Goal: Information Seeking & Learning: Learn about a topic

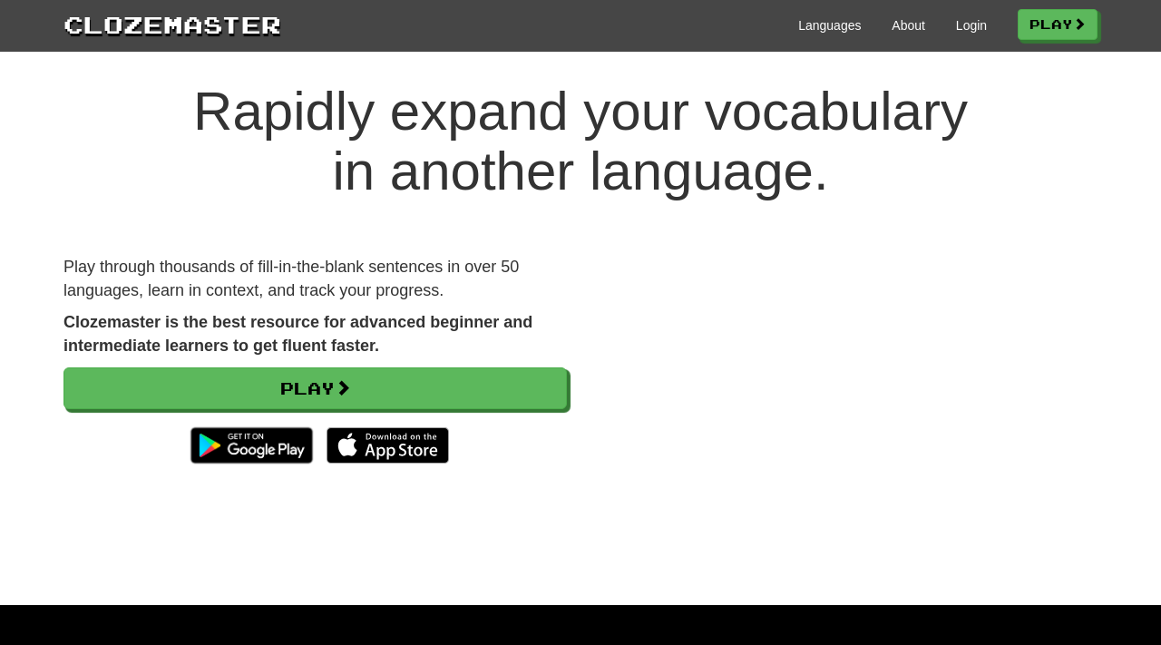
scroll to position [12, 0]
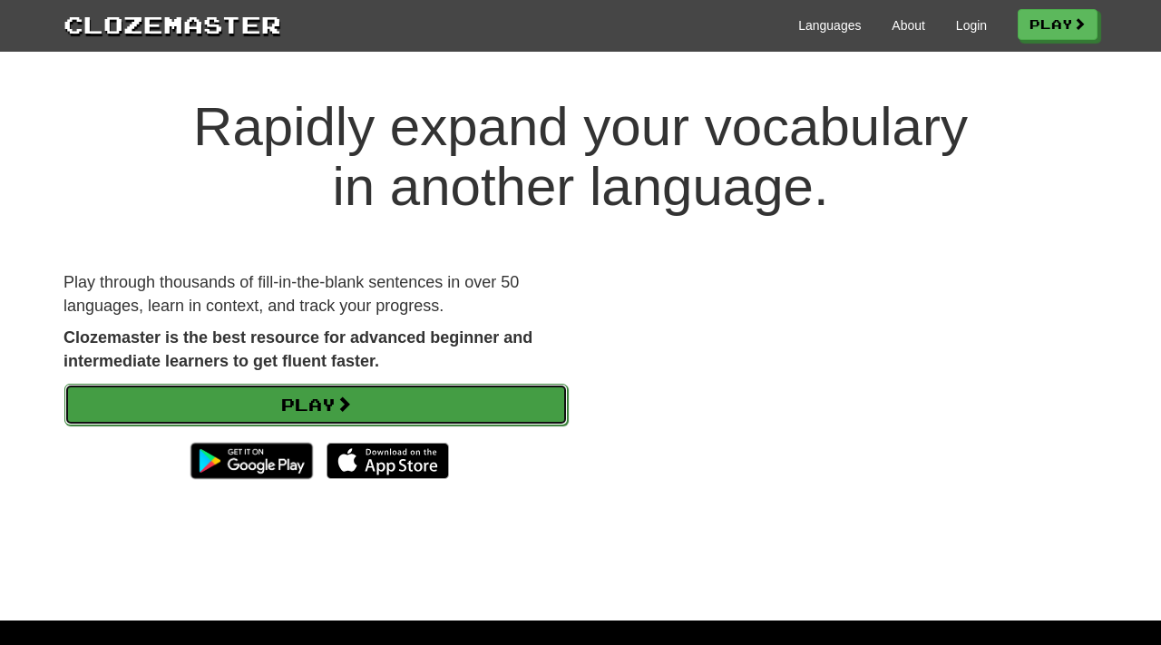
click at [327, 407] on link "Play" at bounding box center [315, 405] width 503 height 42
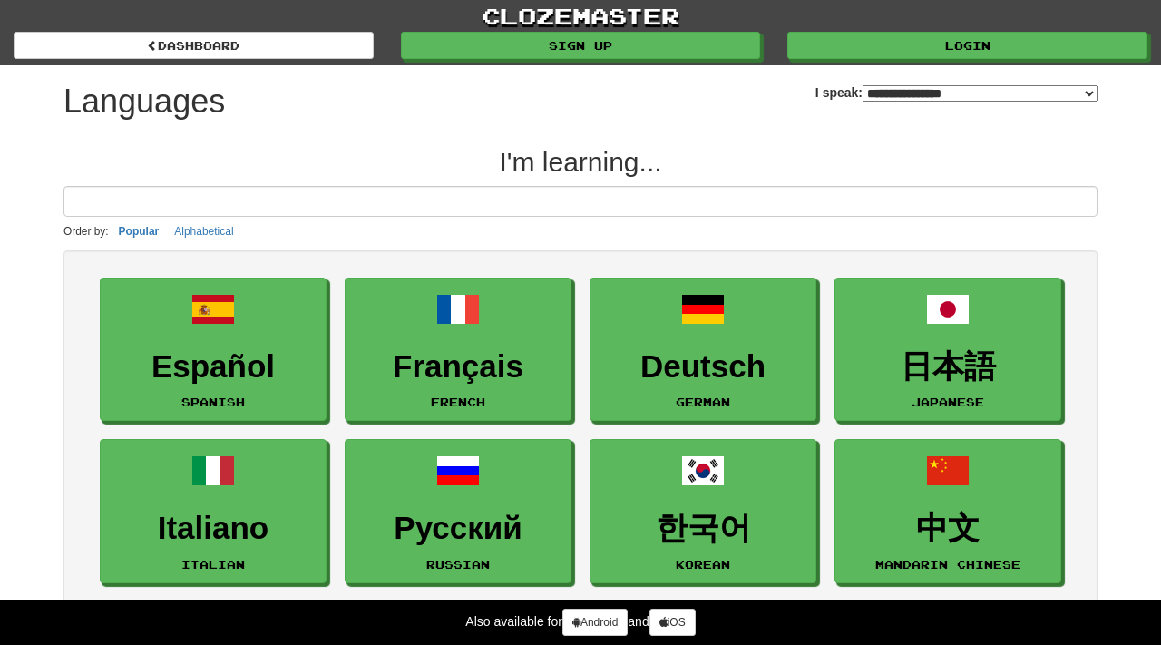
select select "*******"
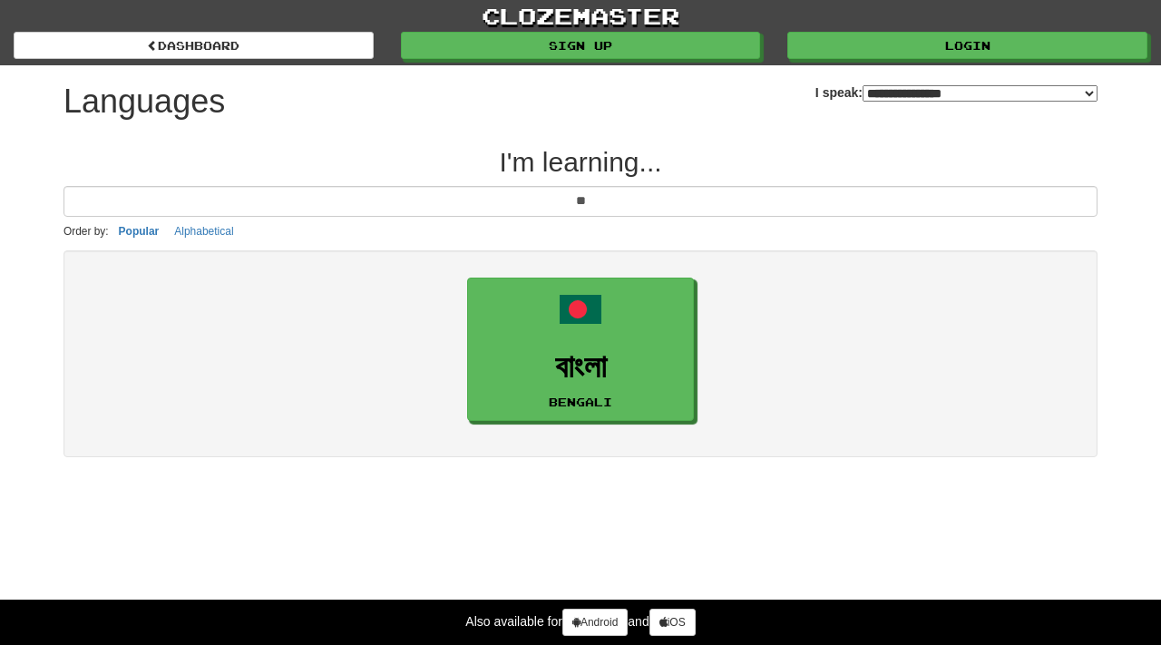
type input "*"
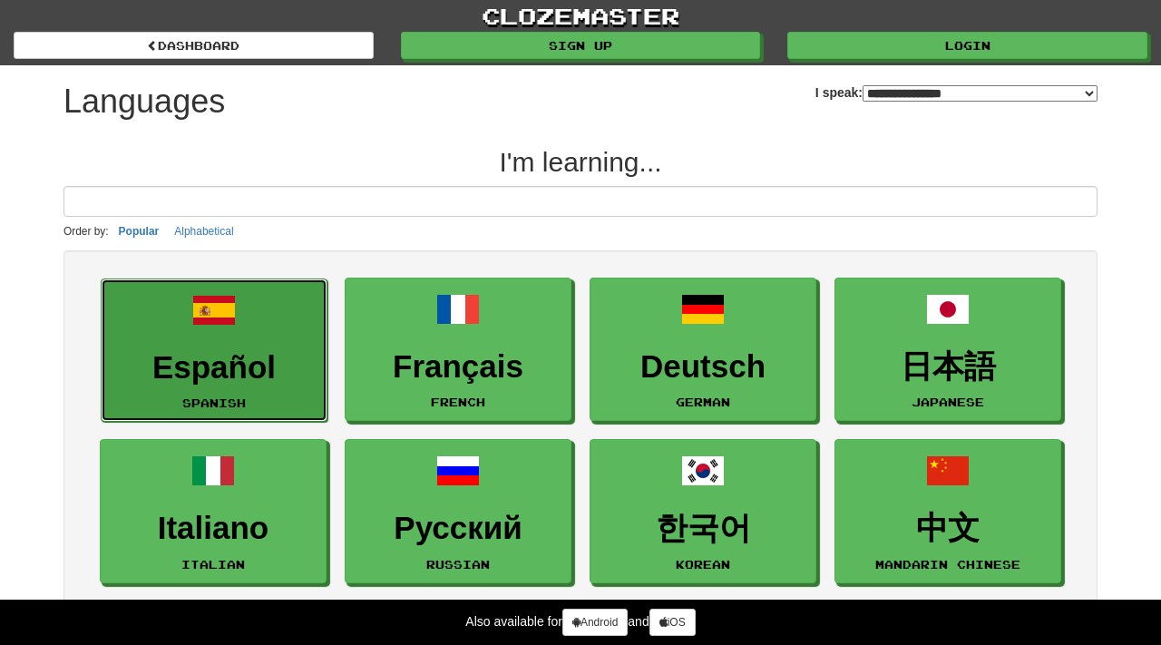
click at [240, 310] on link "Español Spanish" at bounding box center [214, 350] width 227 height 144
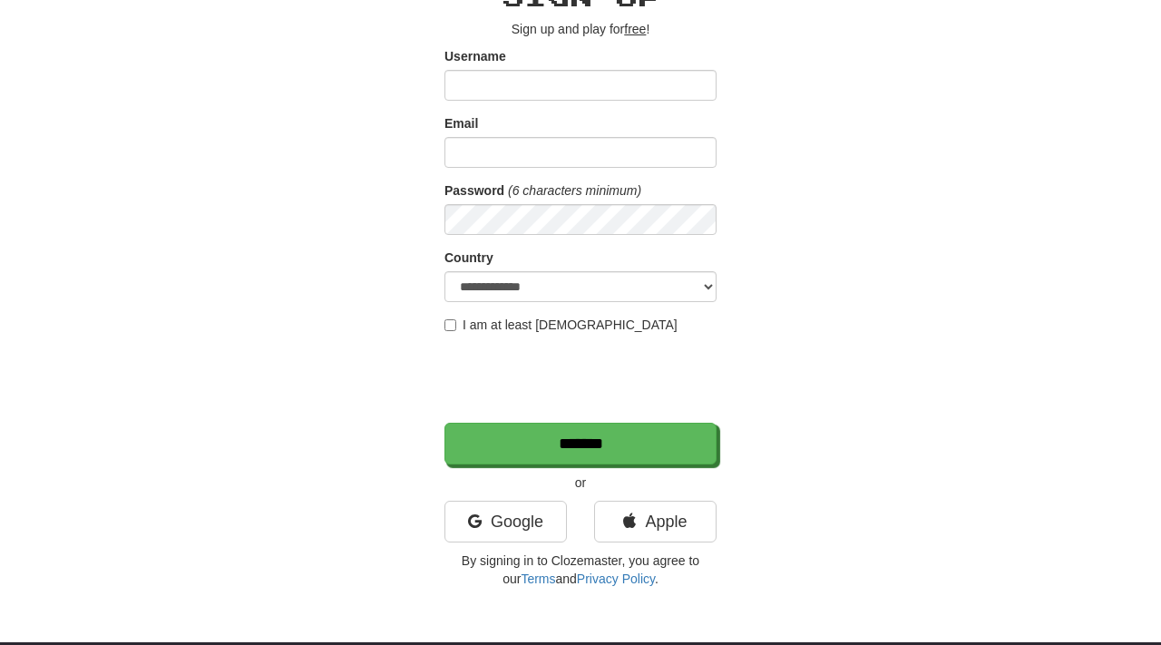
scroll to position [103, 0]
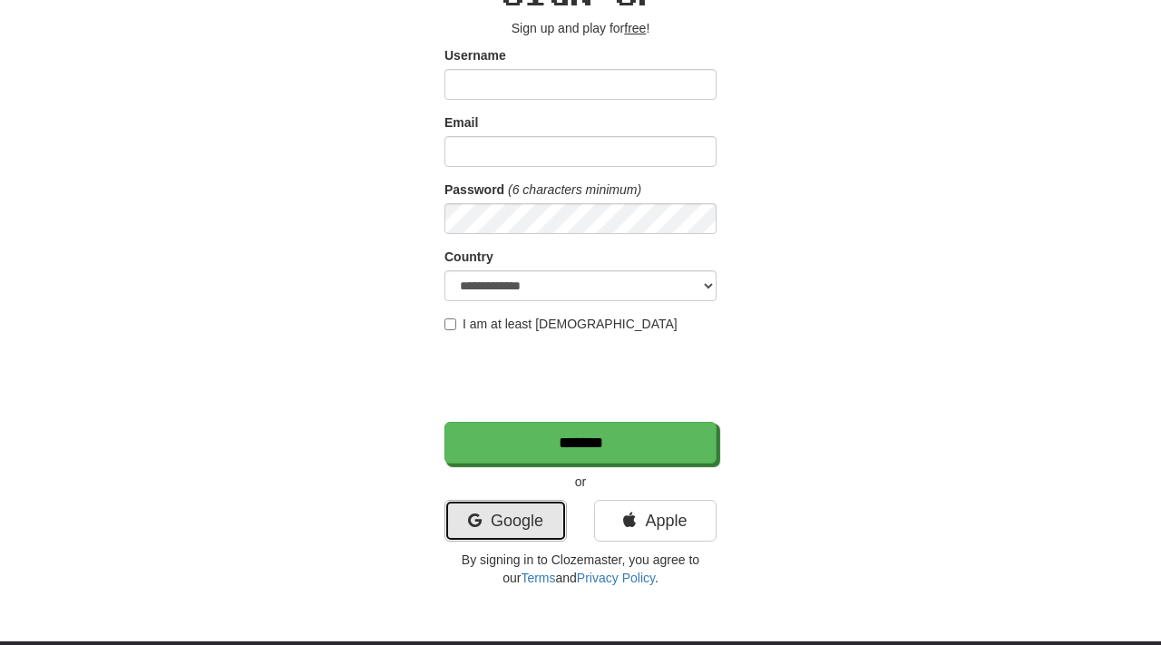
click at [514, 503] on link "Google" at bounding box center [505, 521] width 122 height 42
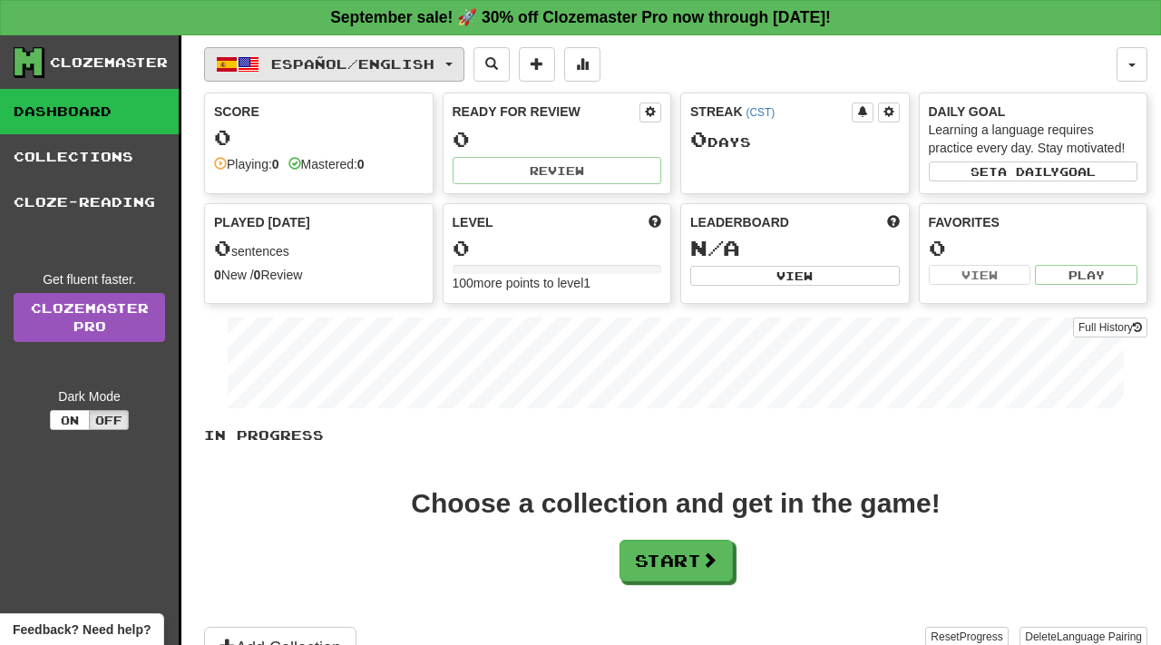
click at [460, 66] on button "Español / English" at bounding box center [334, 64] width 260 height 34
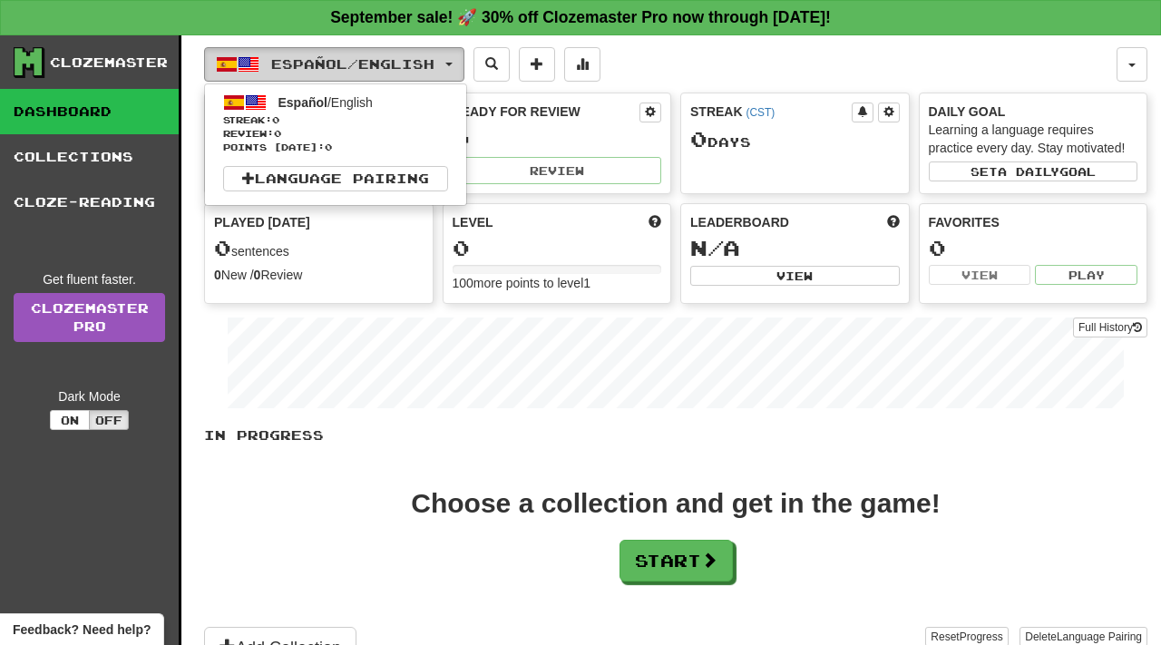
click at [460, 66] on button "Español / English" at bounding box center [334, 64] width 260 height 34
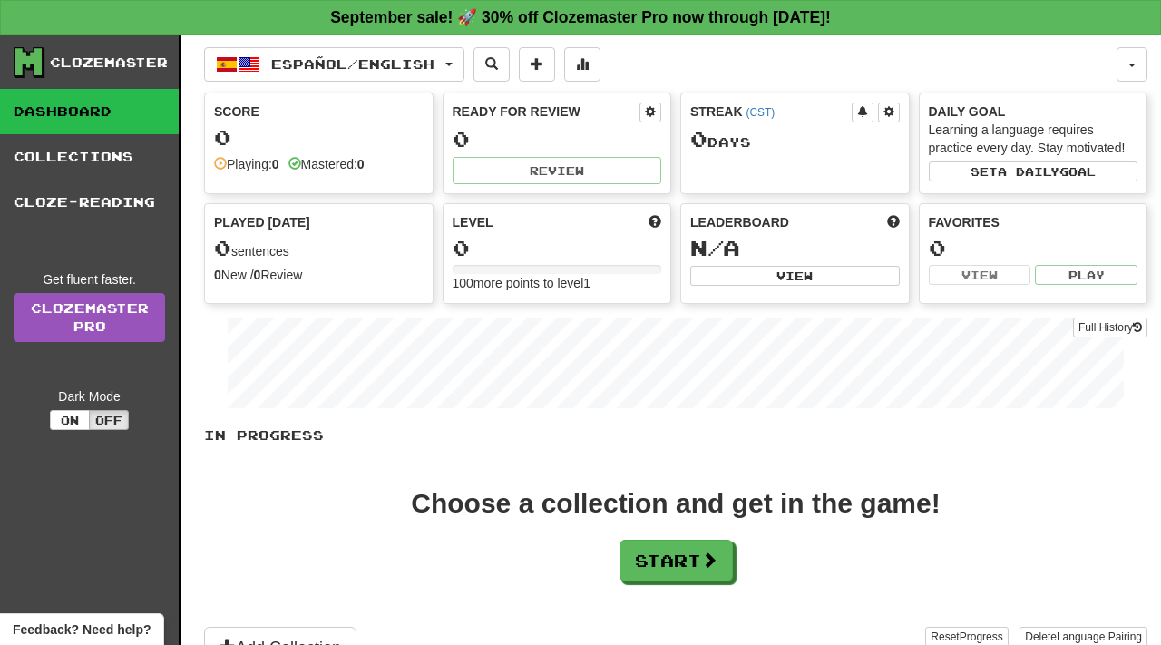
click at [361, 571] on div "Choose a collection and get in the game! Start" at bounding box center [675, 536] width 943 height 92
click at [673, 571] on button "Start" at bounding box center [676, 562] width 113 height 42
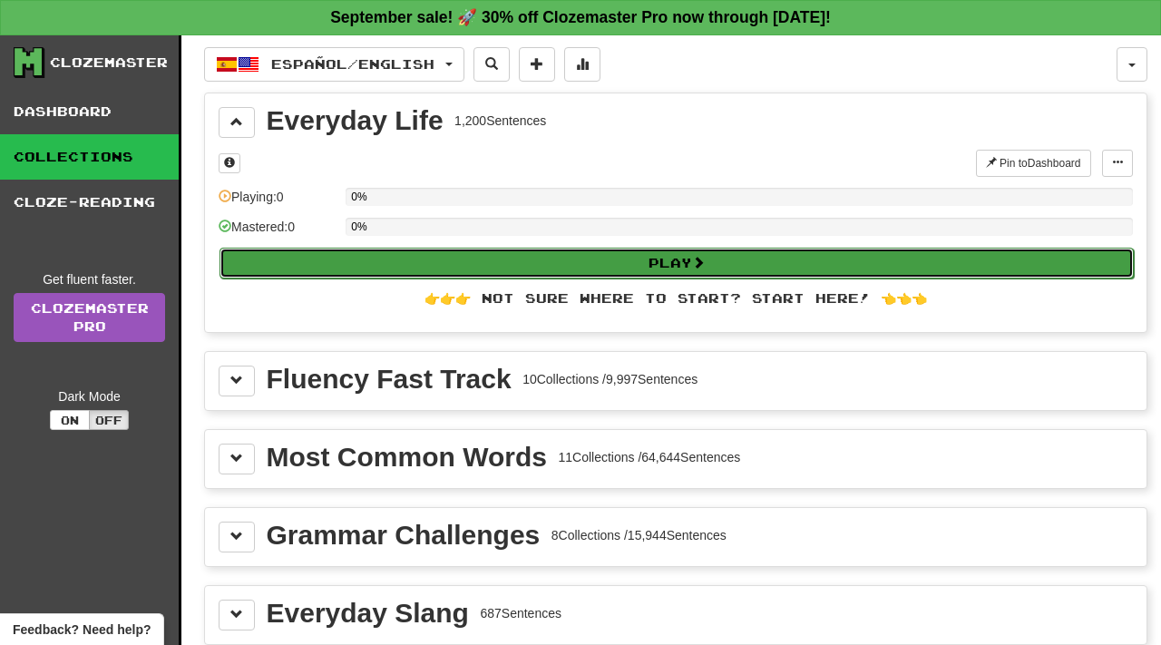
click at [463, 269] on button "Play" at bounding box center [676, 263] width 914 height 31
select select "**"
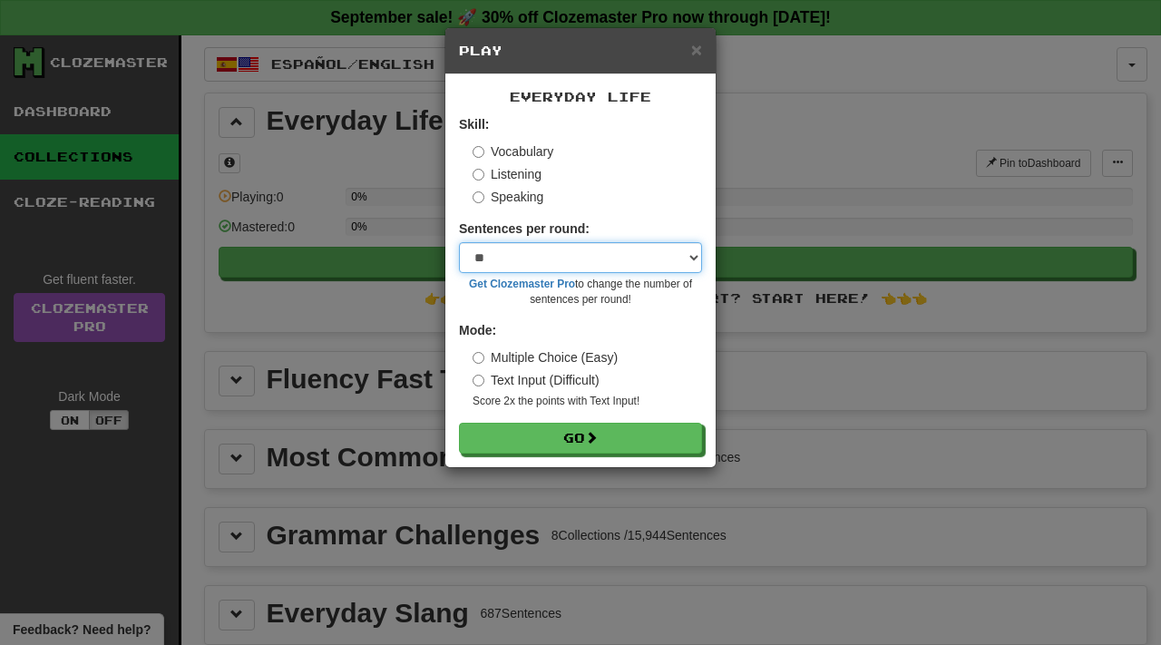
click at [565, 255] on select "* ** ** ** ** ** *** ********" at bounding box center [580, 257] width 243 height 31
click at [459, 242] on select "* ** ** ** ** ** *** ********" at bounding box center [580, 257] width 243 height 31
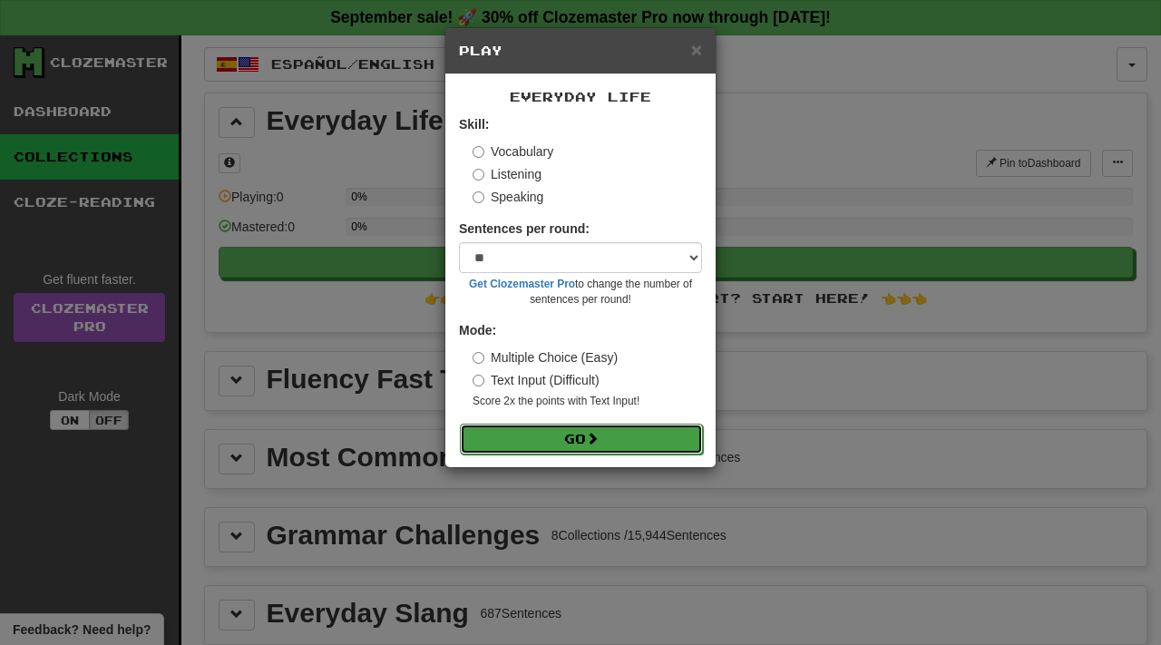
click at [573, 442] on button "Go" at bounding box center [581, 439] width 243 height 31
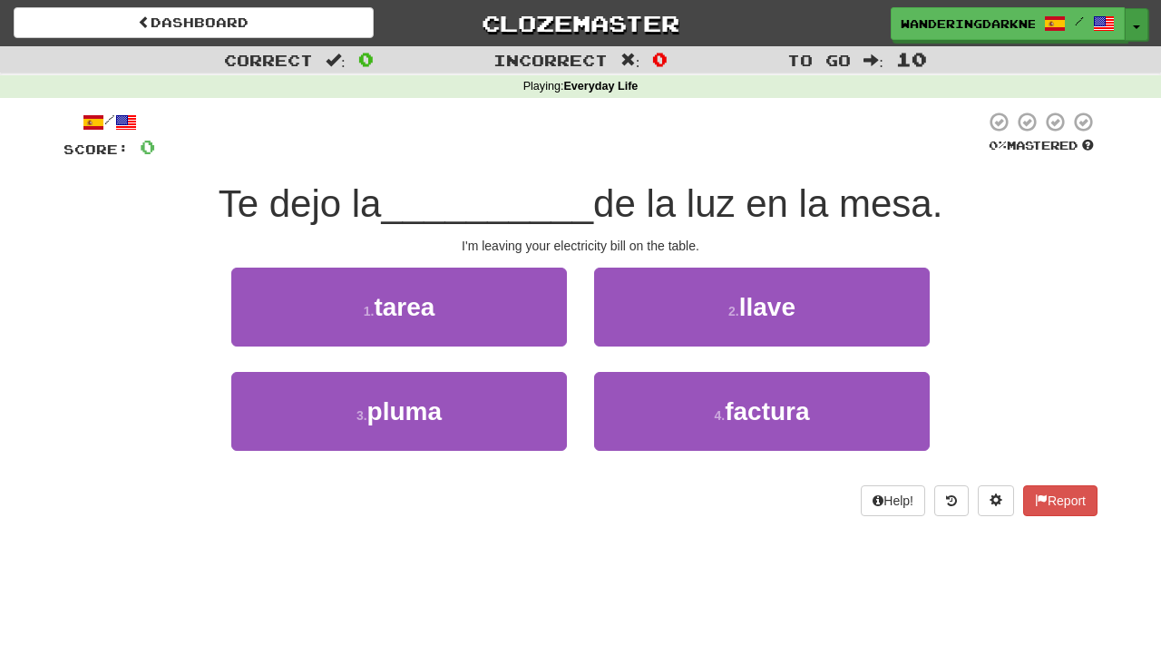
click at [1141, 34] on button "Toggle Dropdown" at bounding box center [1137, 24] width 24 height 33
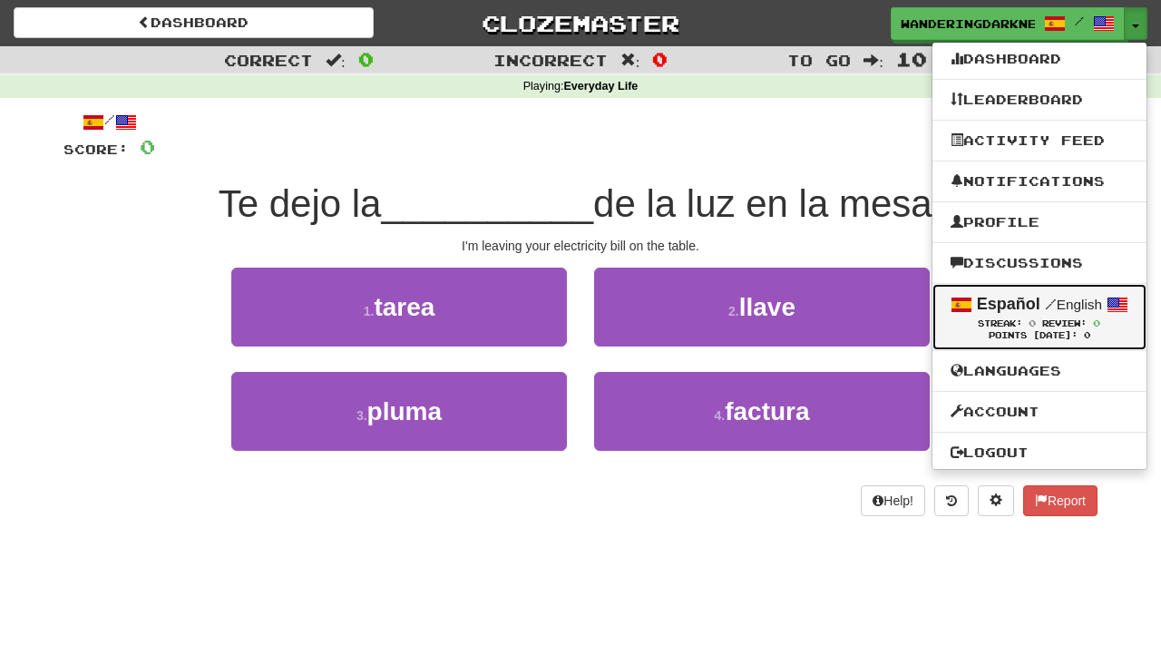
click at [1032, 308] on strong "Español" at bounding box center [1008, 304] width 63 height 18
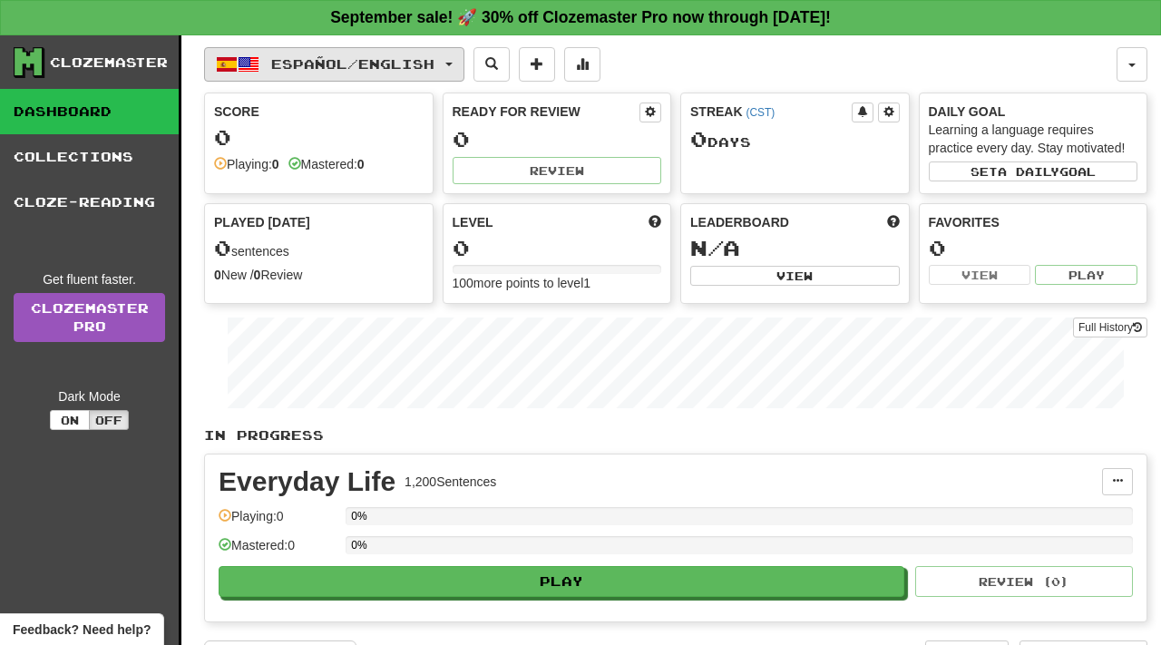
click at [351, 62] on span "Español / English" at bounding box center [352, 63] width 163 height 15
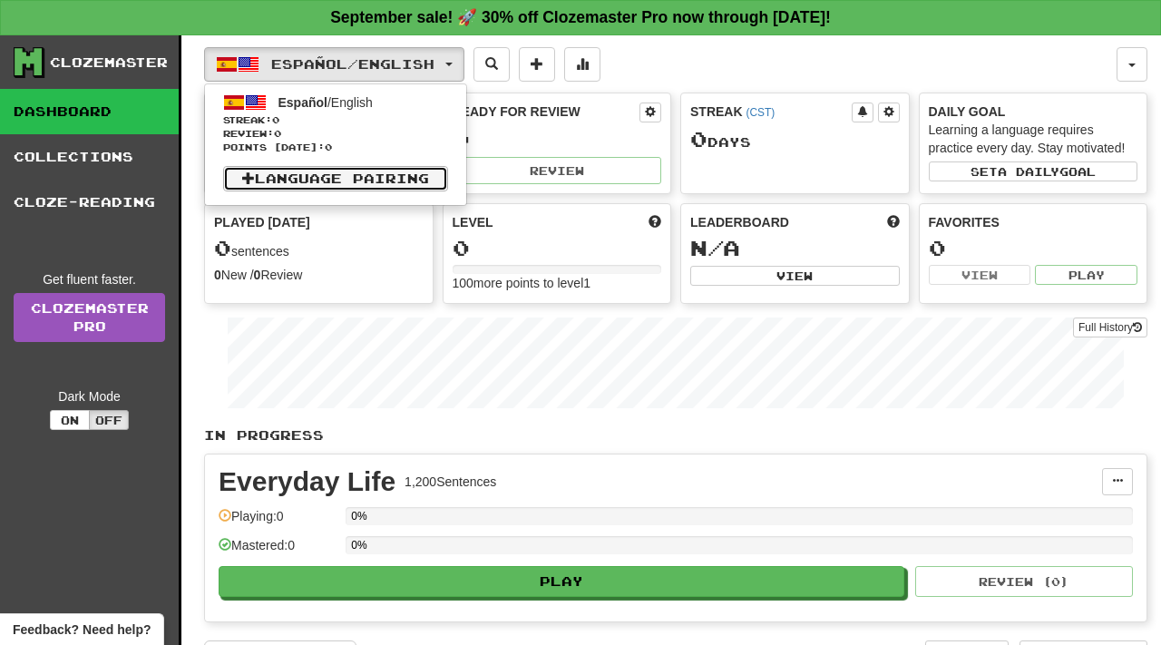
click at [326, 176] on link "Language Pairing" at bounding box center [335, 178] width 225 height 25
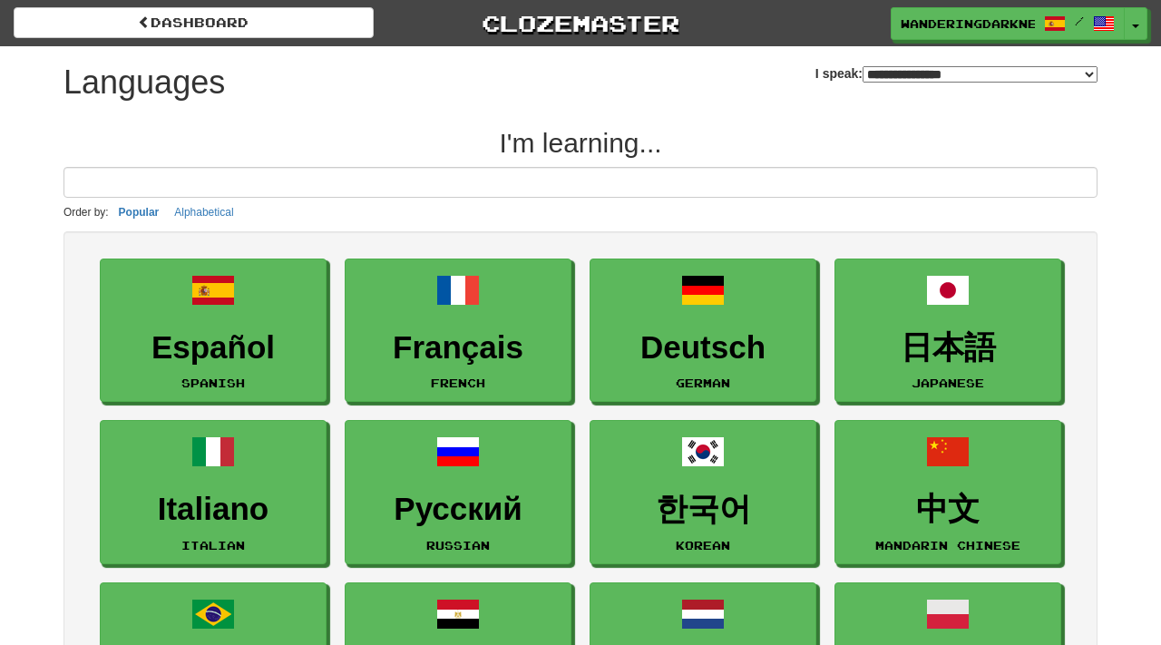
select select "*******"
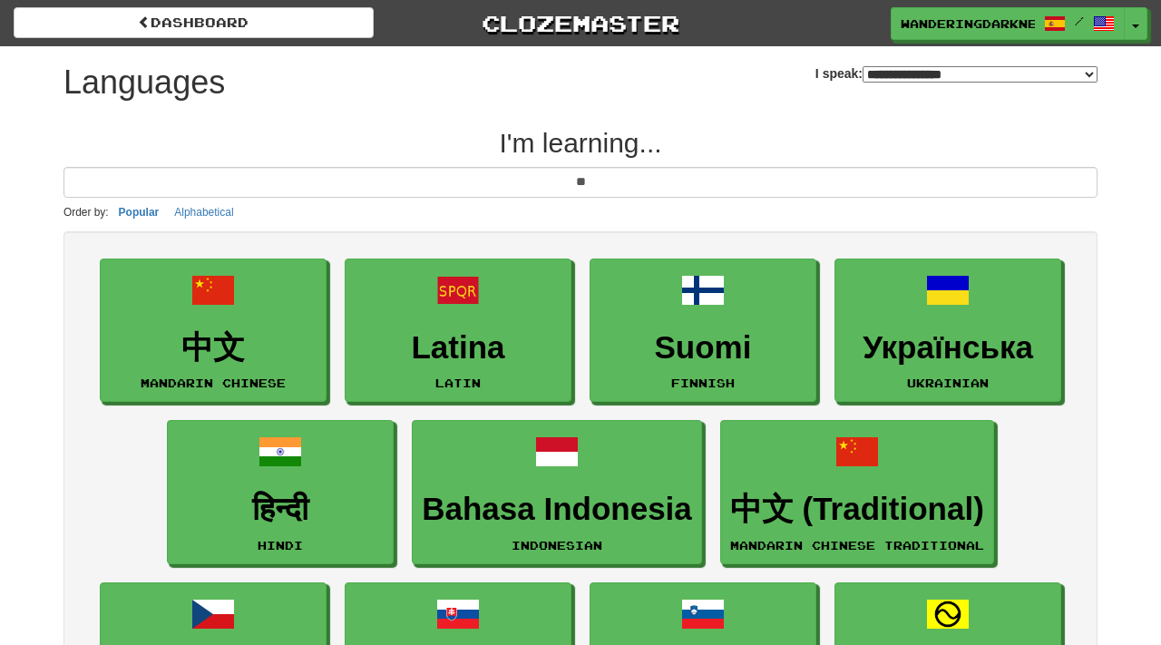
type input "*"
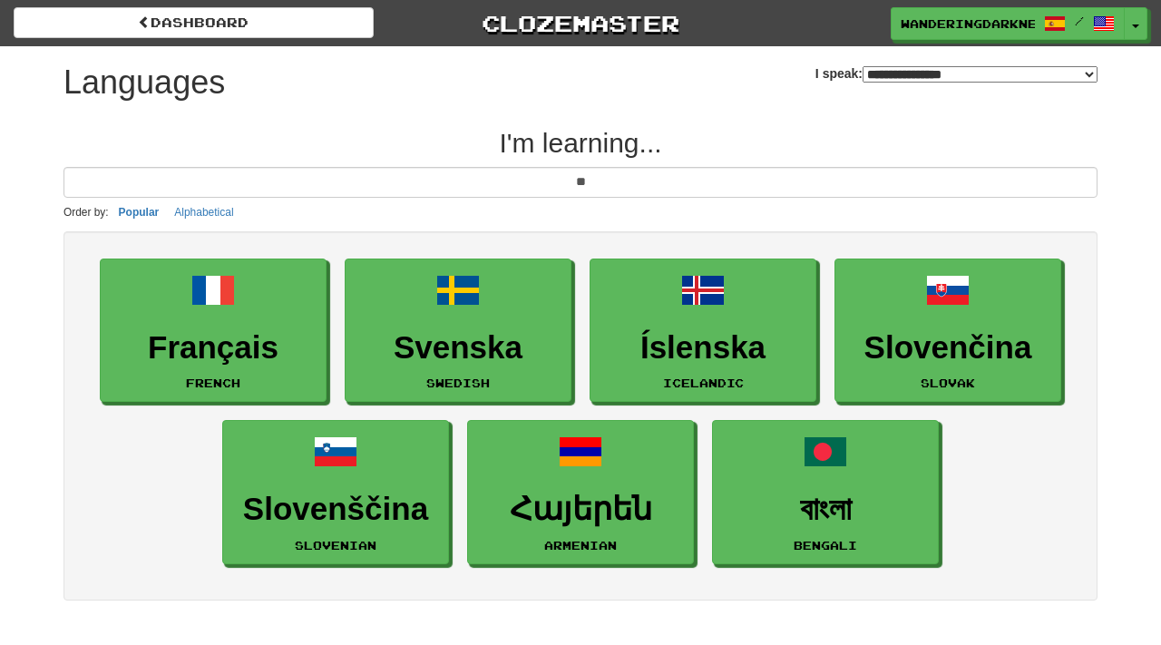
type input "**"
click at [863, 76] on select "**********" at bounding box center [980, 74] width 235 height 16
select select "*******"
click at [863, 66] on select "**********" at bounding box center [980, 74] width 235 height 16
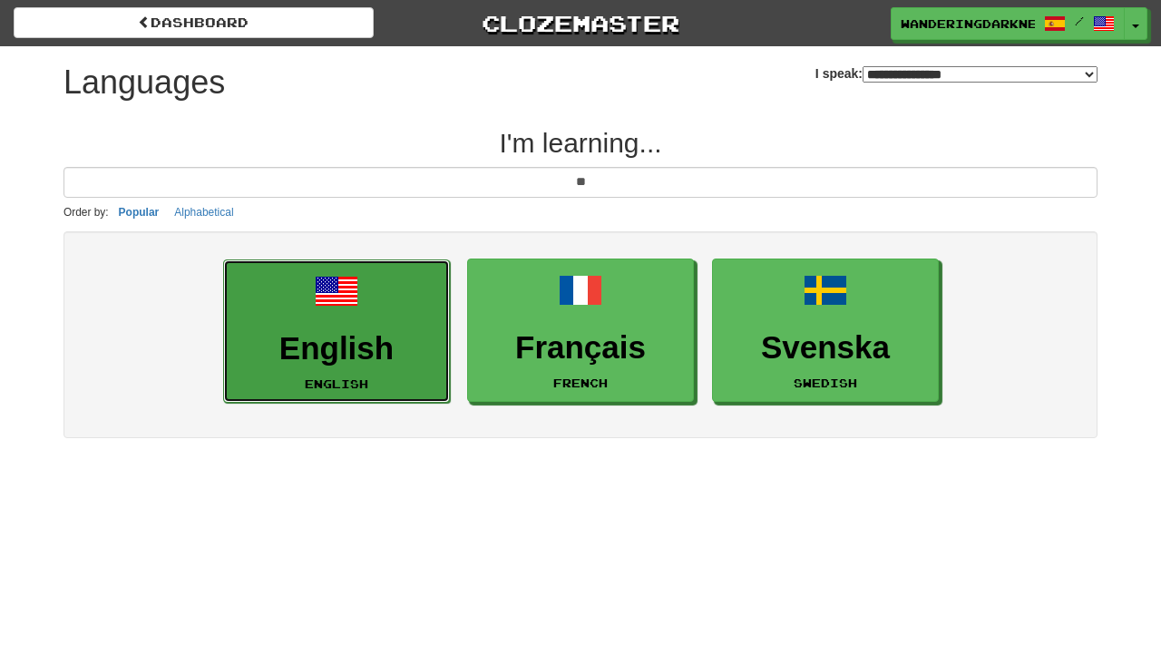
click at [366, 308] on link "English English" at bounding box center [336, 331] width 227 height 144
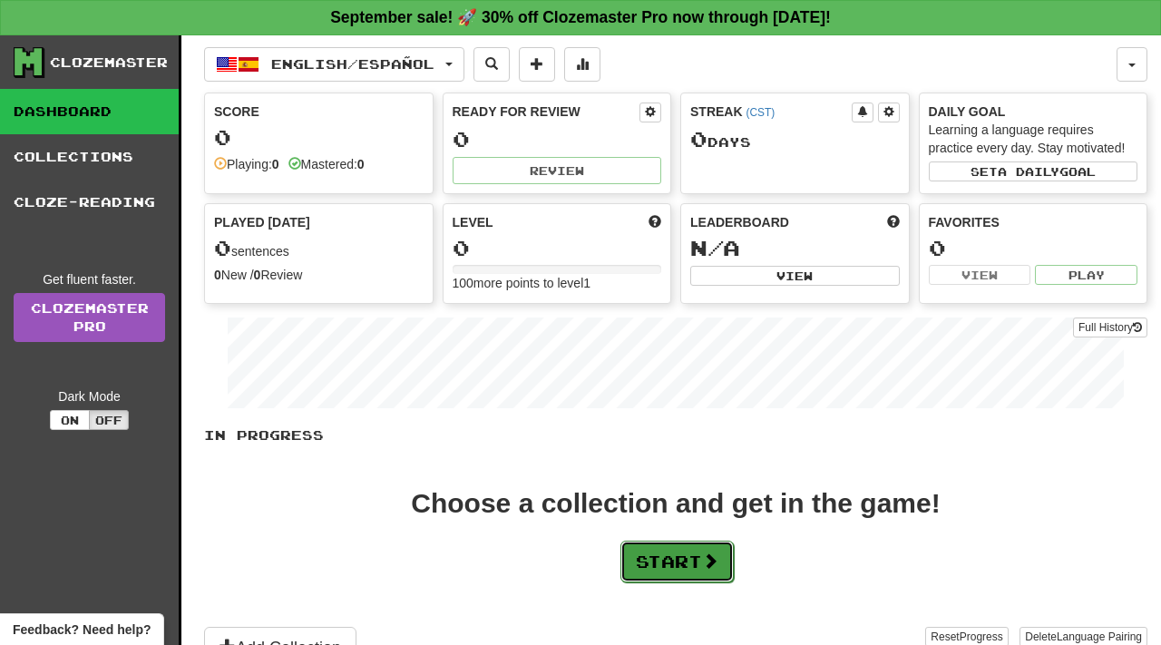
click at [673, 571] on button "Start" at bounding box center [676, 562] width 113 height 42
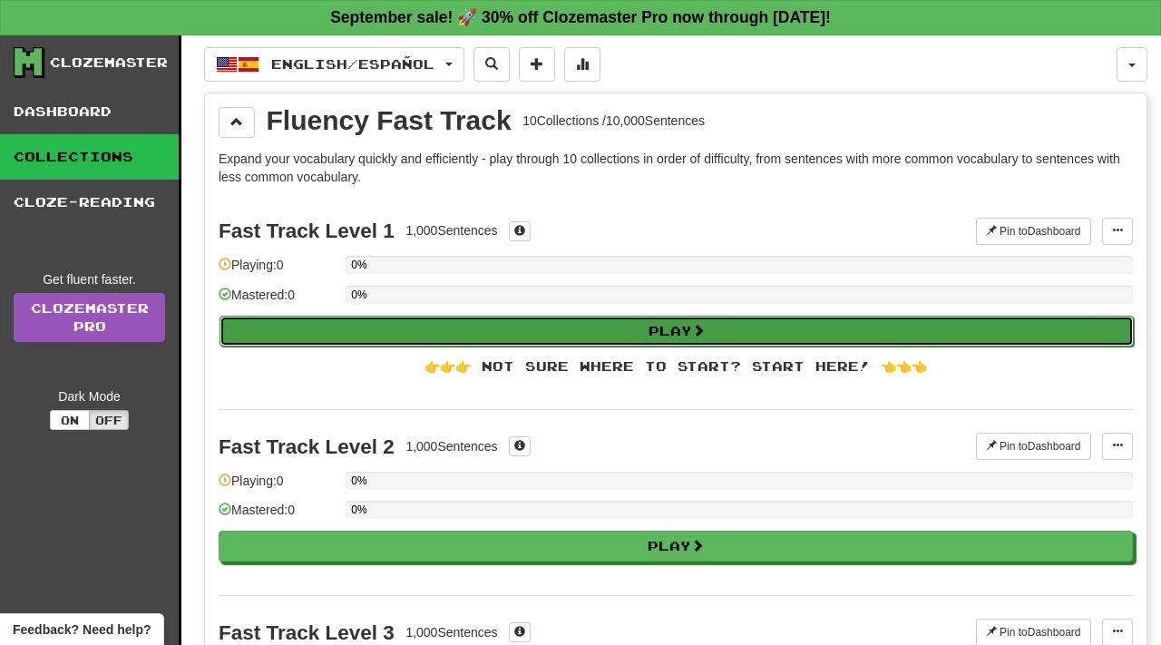
click at [541, 327] on button "Play" at bounding box center [676, 331] width 914 height 31
select select "**"
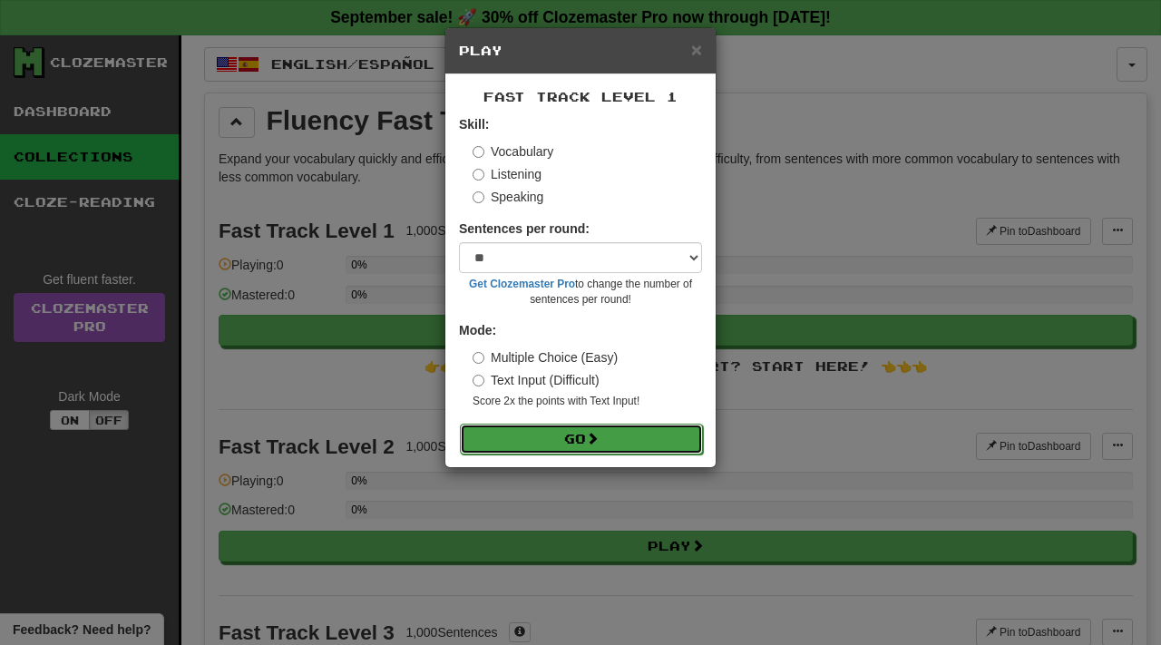
click at [583, 445] on button "Go" at bounding box center [581, 439] width 243 height 31
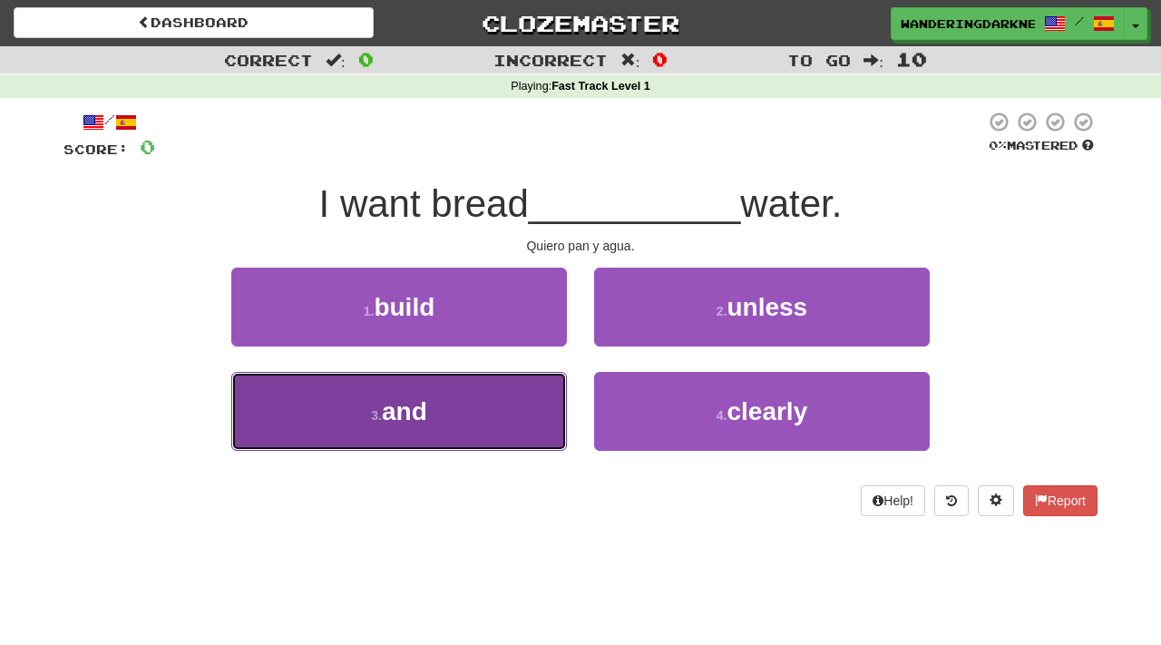
click at [444, 407] on button "3 . and" at bounding box center [399, 411] width 336 height 79
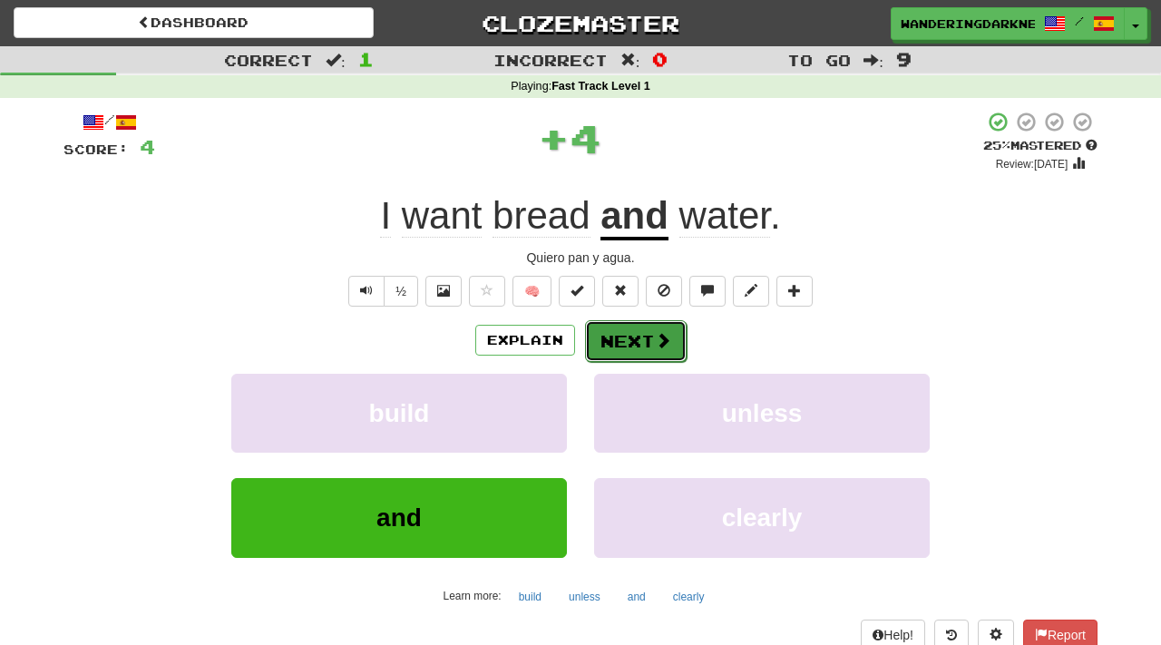
click at [666, 341] on span at bounding box center [663, 340] width 16 height 16
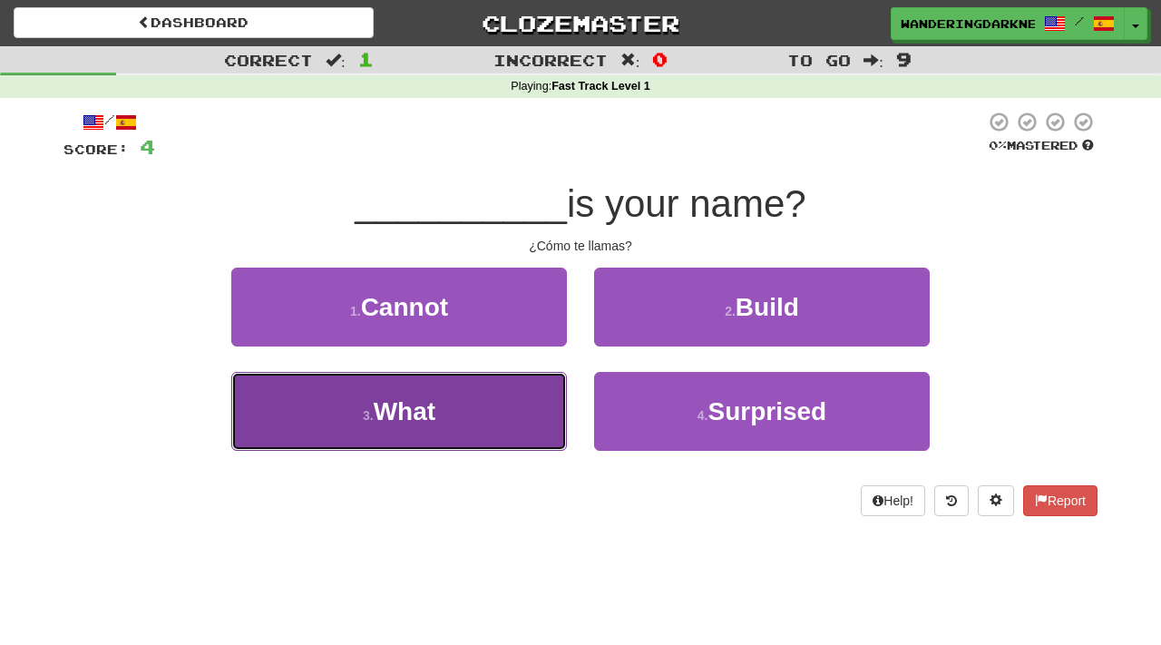
click at [505, 419] on button "3 . What" at bounding box center [399, 411] width 336 height 79
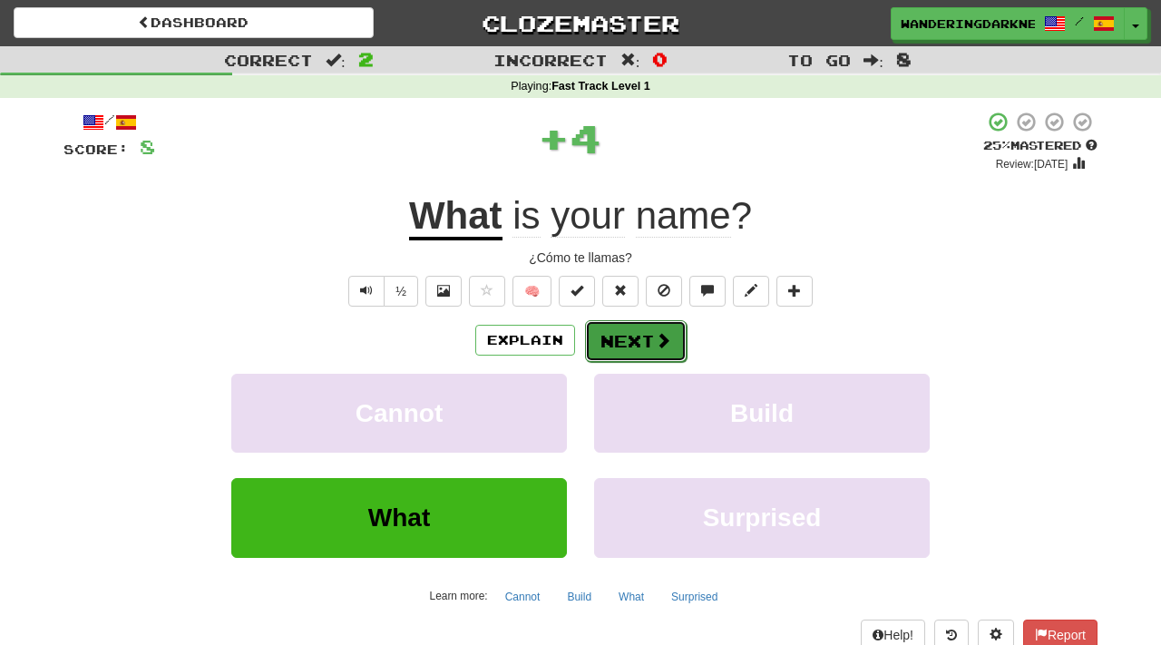
click at [656, 340] on span at bounding box center [663, 340] width 16 height 16
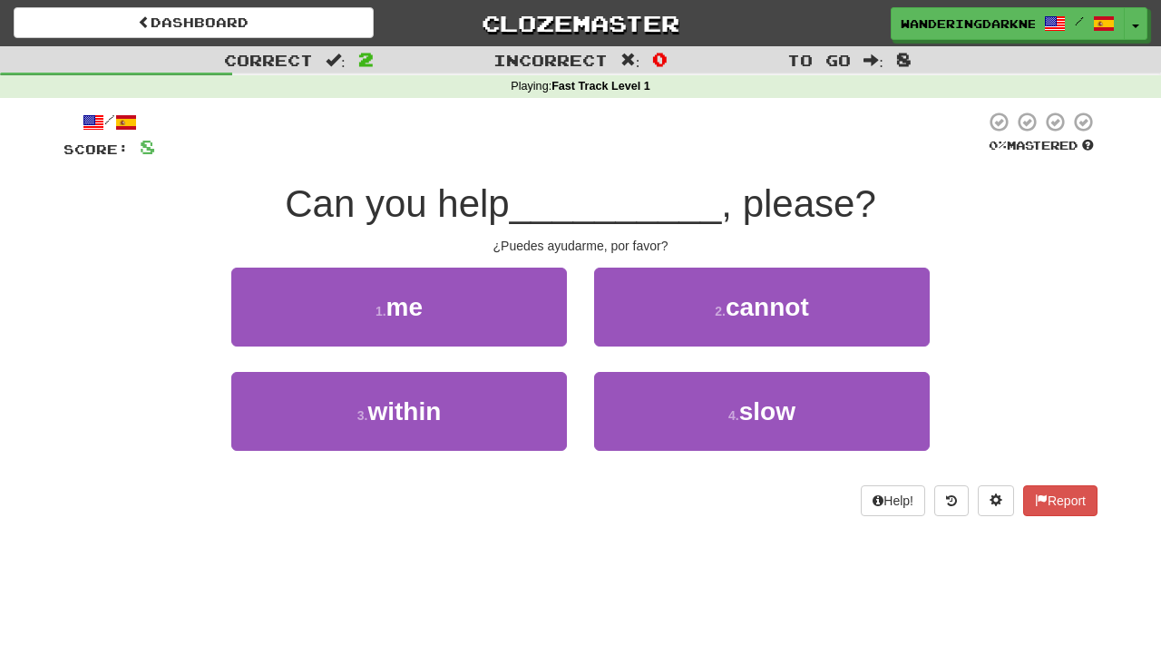
click at [384, 503] on div "Help! Report" at bounding box center [580, 500] width 1034 height 31
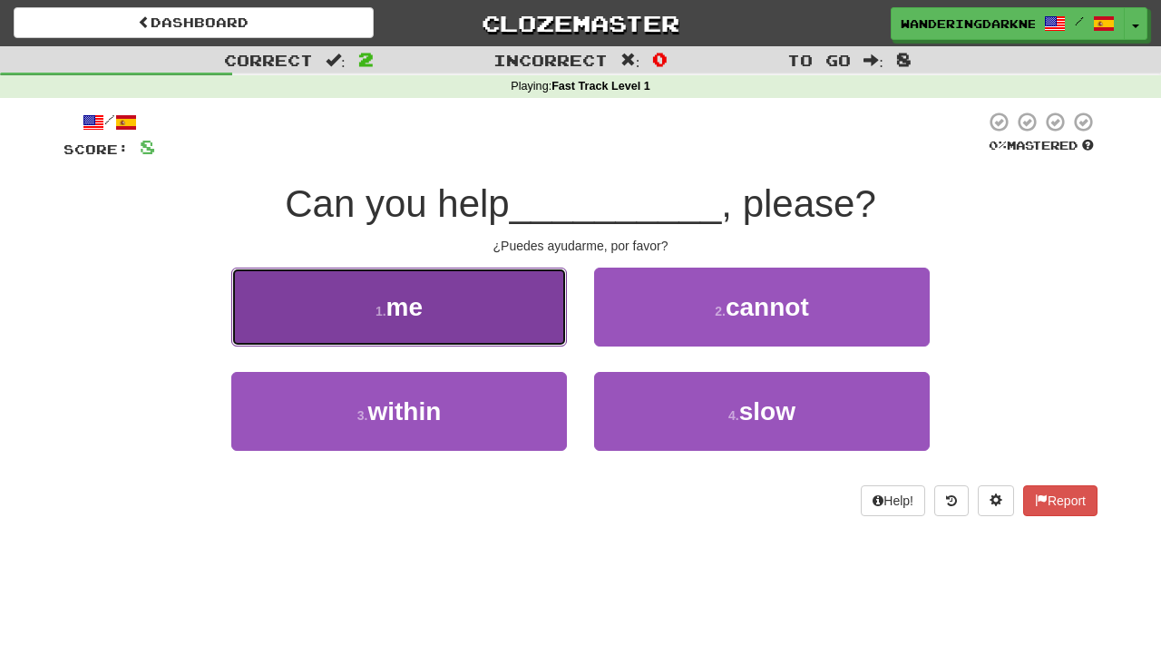
click at [405, 333] on button "1 . me" at bounding box center [399, 307] width 336 height 79
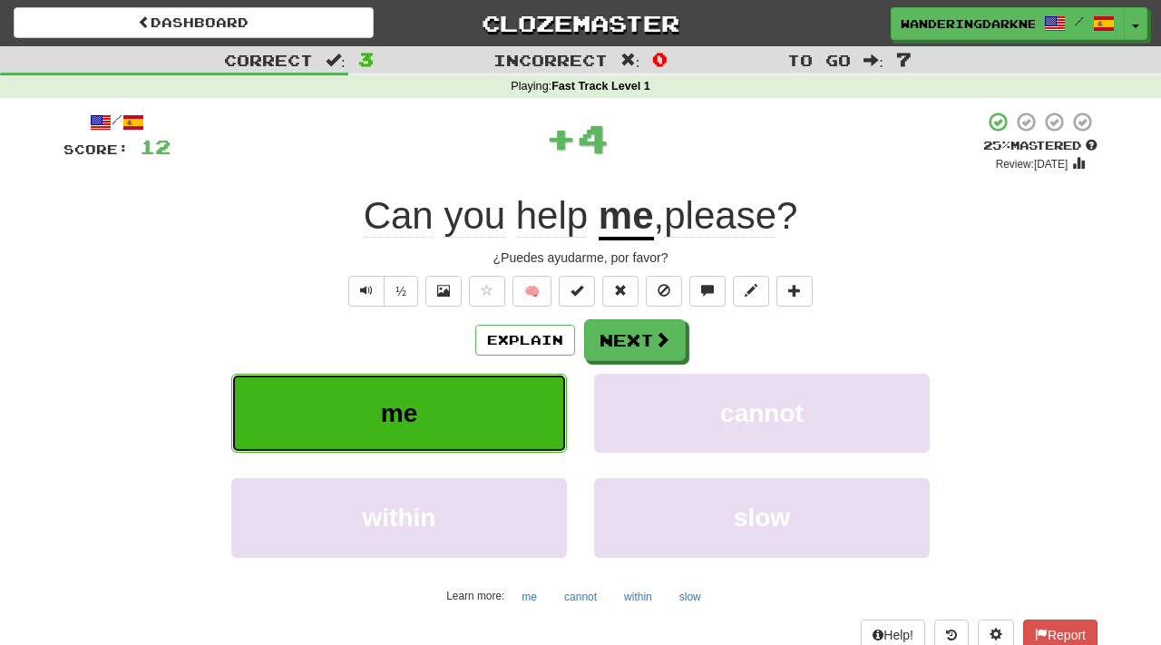
click at [403, 420] on span "me" at bounding box center [399, 413] width 36 height 28
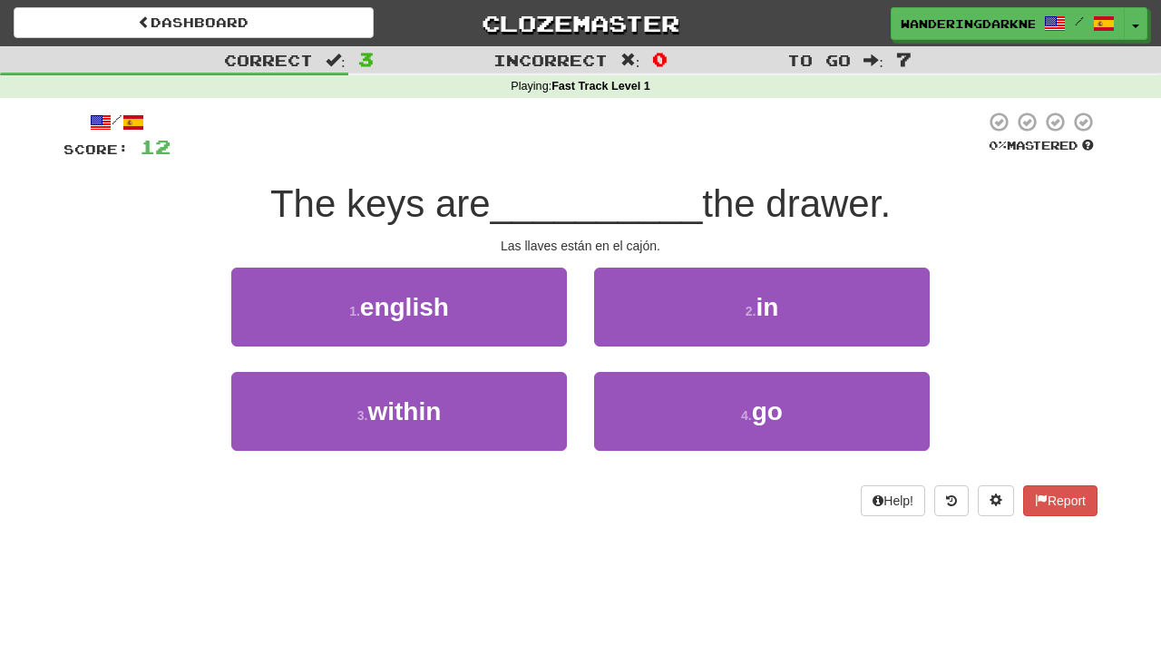
click at [393, 474] on div "3 . within" at bounding box center [399, 424] width 363 height 104
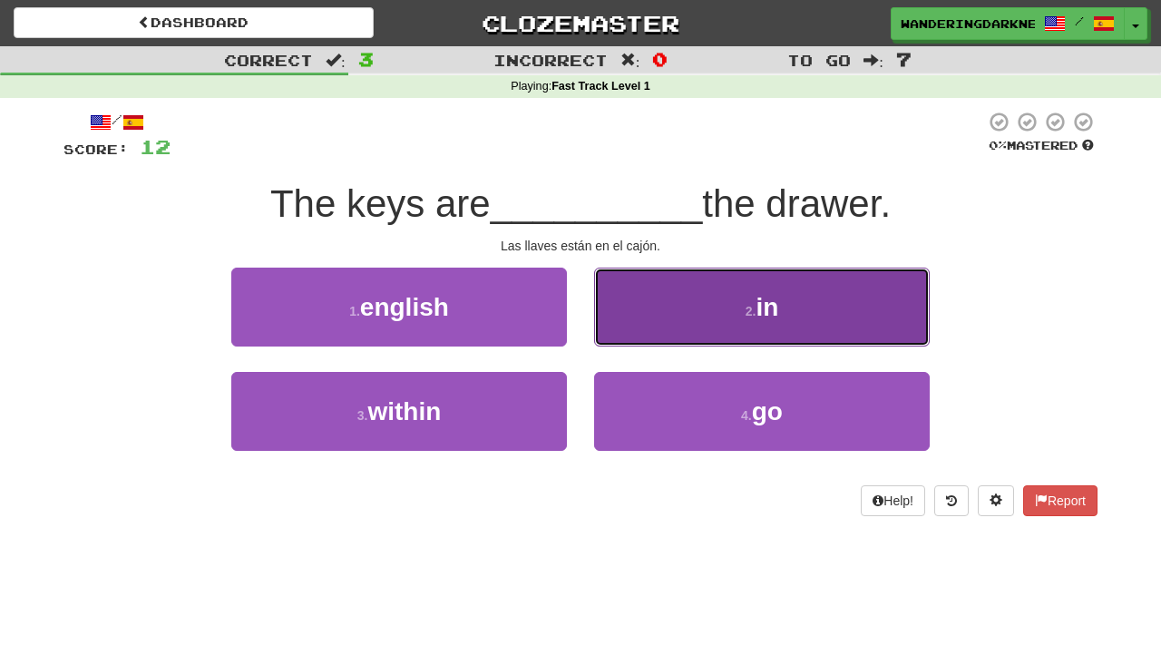
click at [747, 304] on small "2 ." at bounding box center [751, 311] width 11 height 15
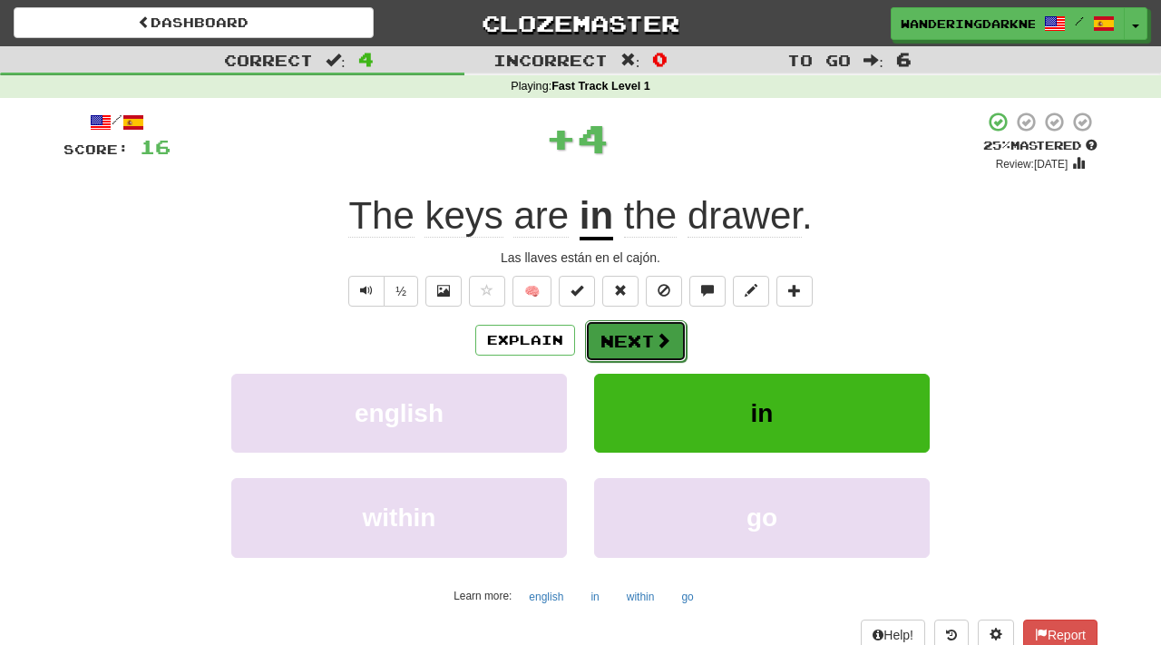
click at [656, 342] on span at bounding box center [663, 340] width 16 height 16
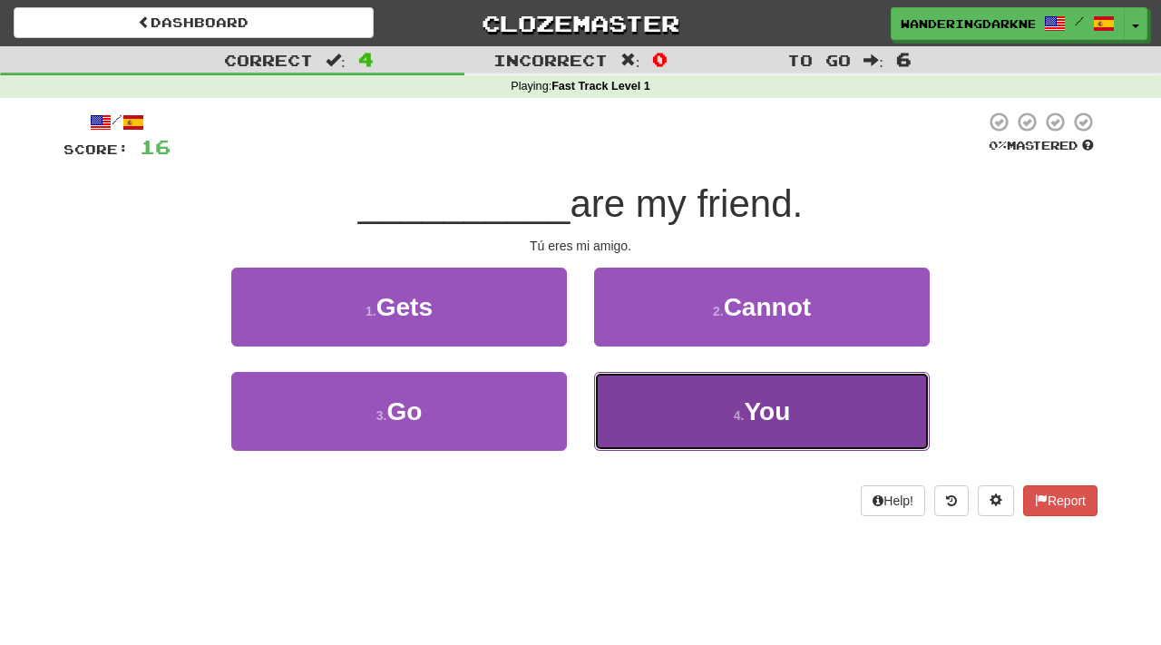
click at [731, 428] on button "4 . You" at bounding box center [762, 411] width 336 height 79
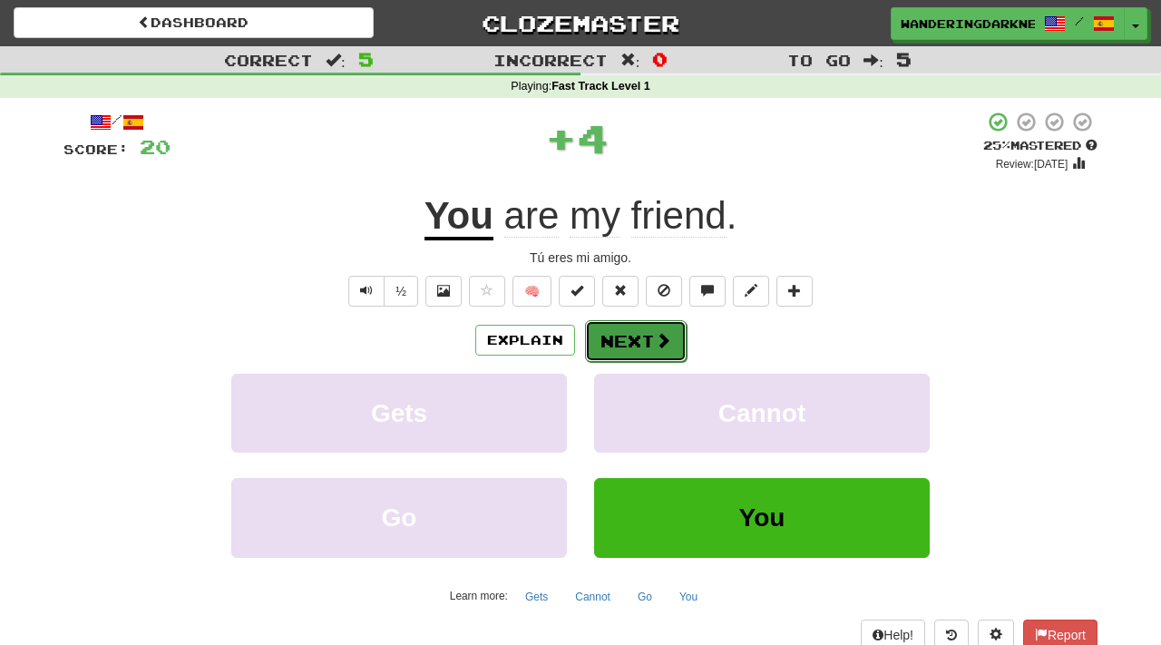
click at [650, 333] on button "Next" at bounding box center [636, 341] width 102 height 42
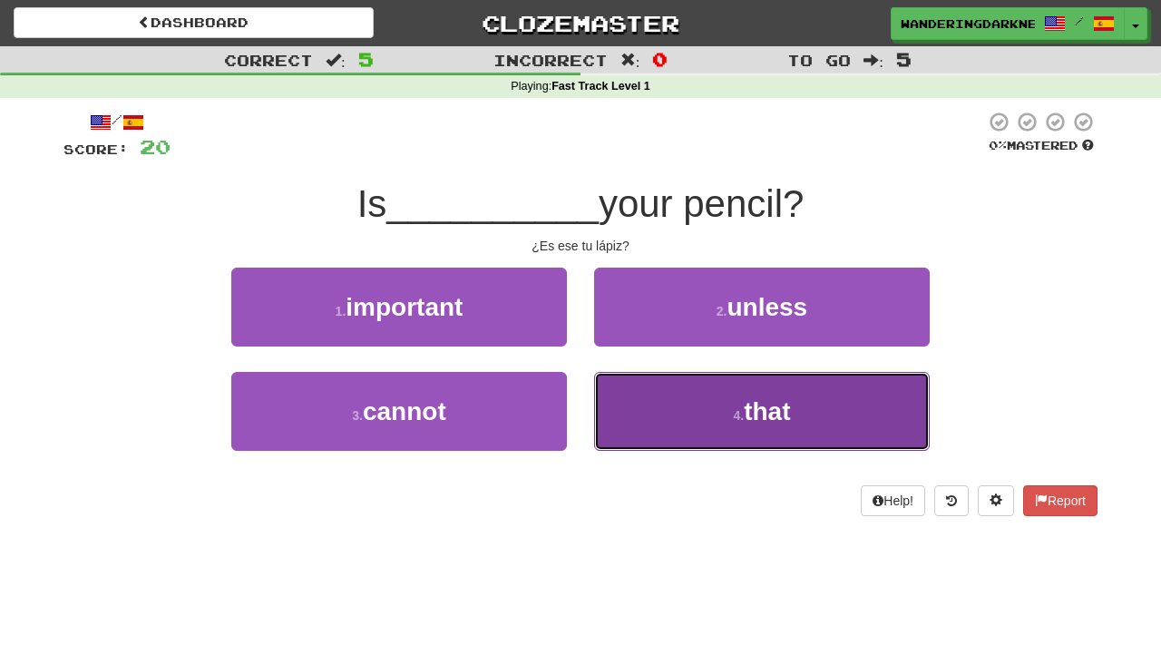
click at [720, 419] on button "4 . that" at bounding box center [762, 411] width 336 height 79
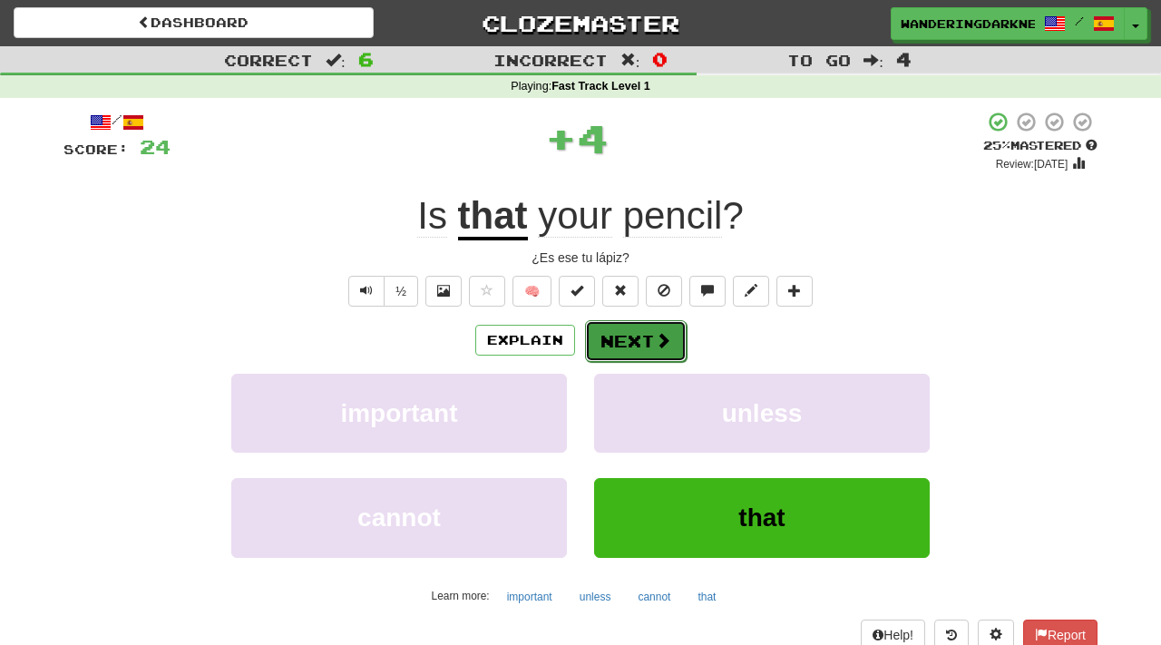
click at [660, 337] on span at bounding box center [663, 340] width 16 height 16
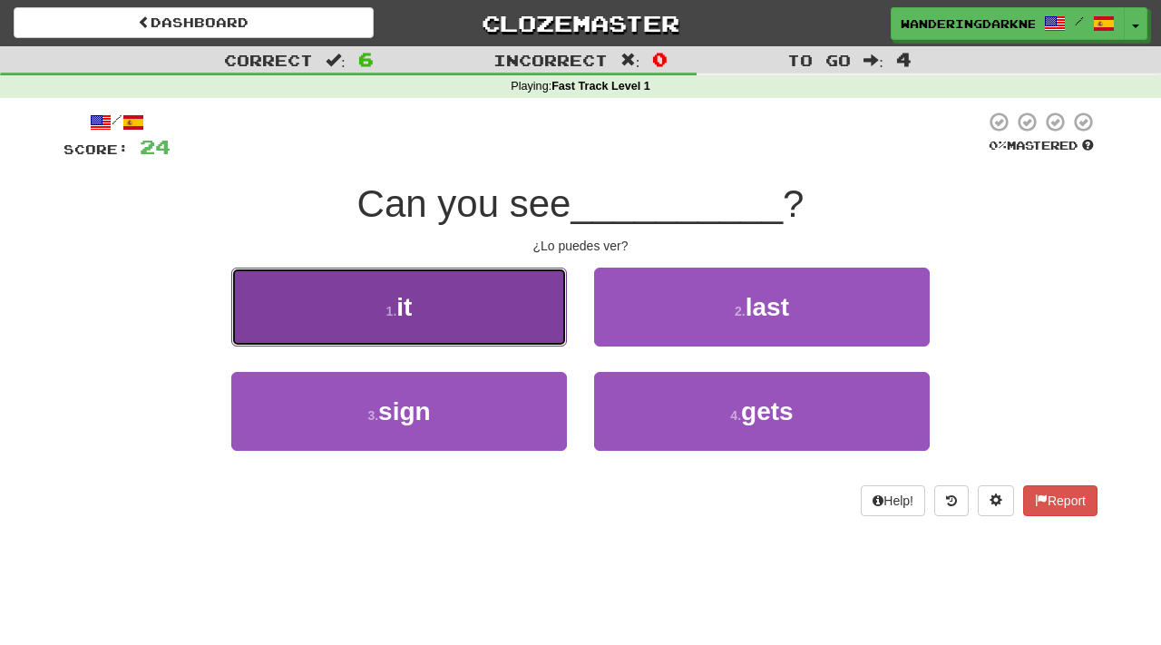
click at [477, 299] on button "1 . it" at bounding box center [399, 307] width 336 height 79
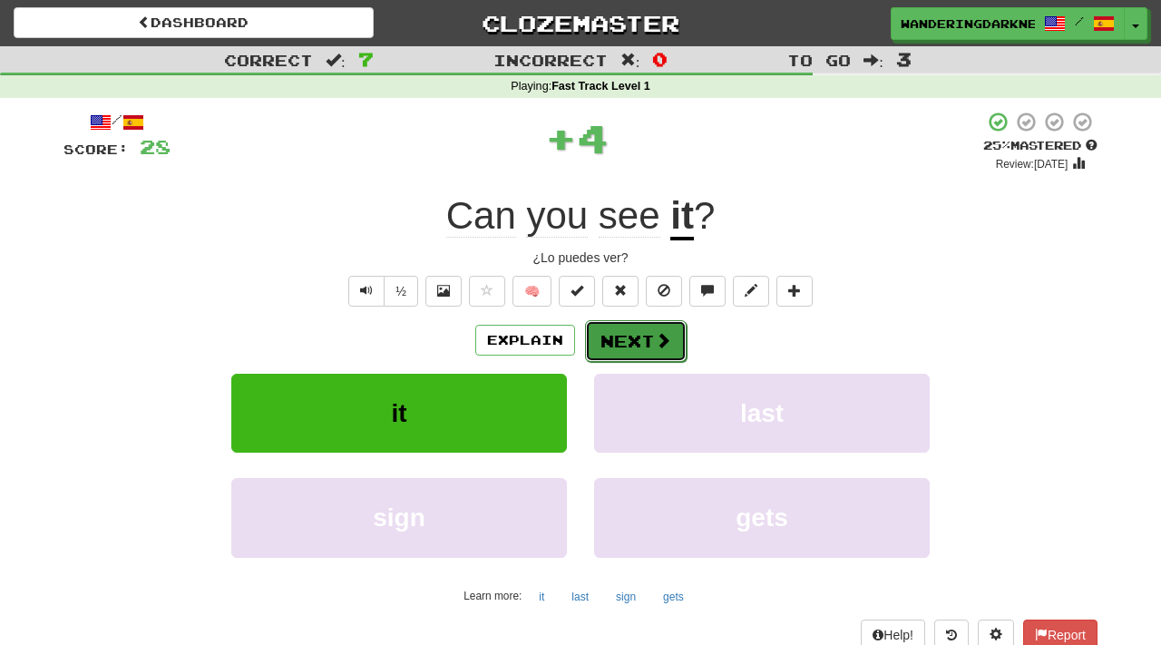
click at [651, 352] on button "Next" at bounding box center [636, 341] width 102 height 42
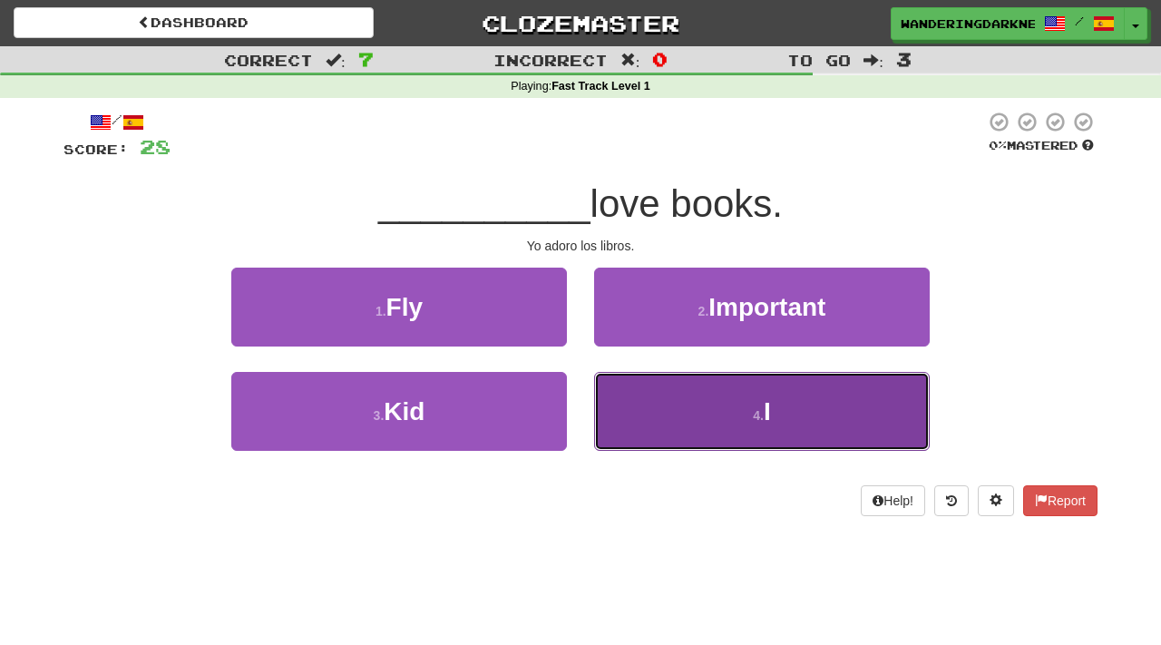
click at [698, 415] on button "4 . I" at bounding box center [762, 411] width 336 height 79
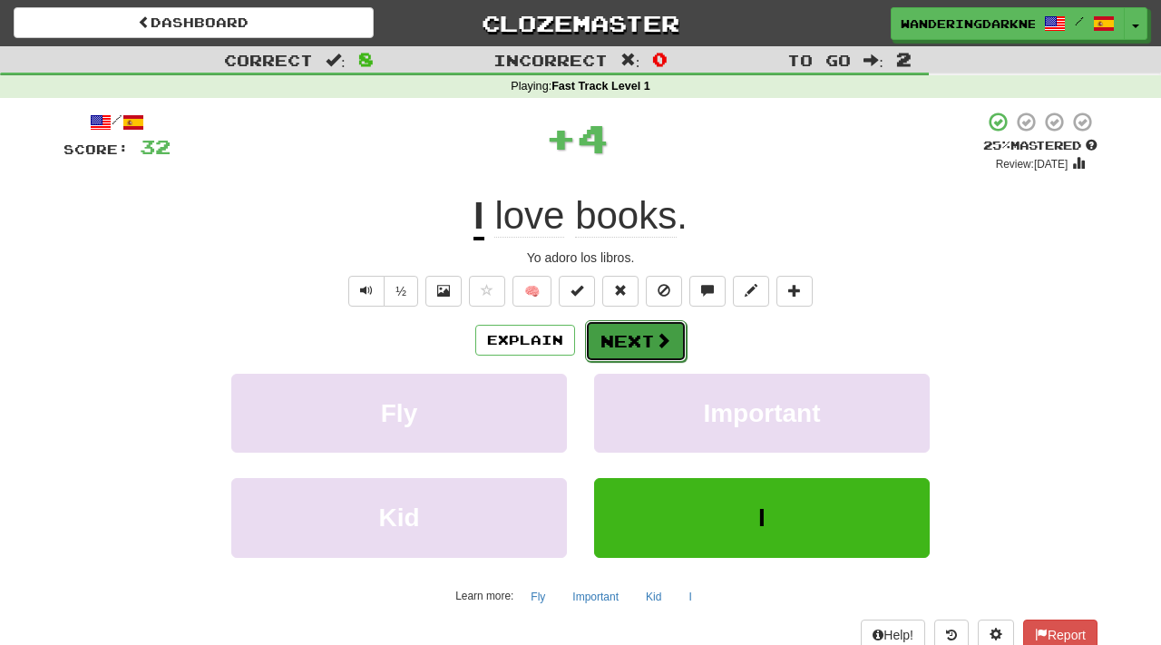
click at [642, 325] on button "Next" at bounding box center [636, 341] width 102 height 42
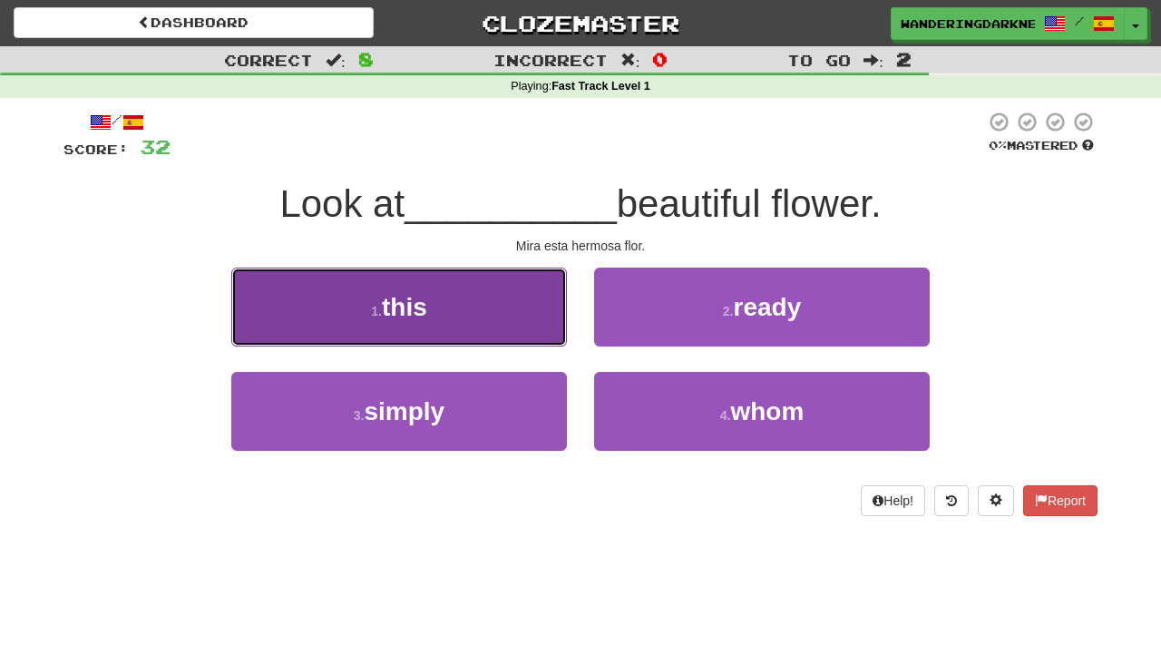
click at [440, 307] on button "1 . this" at bounding box center [399, 307] width 336 height 79
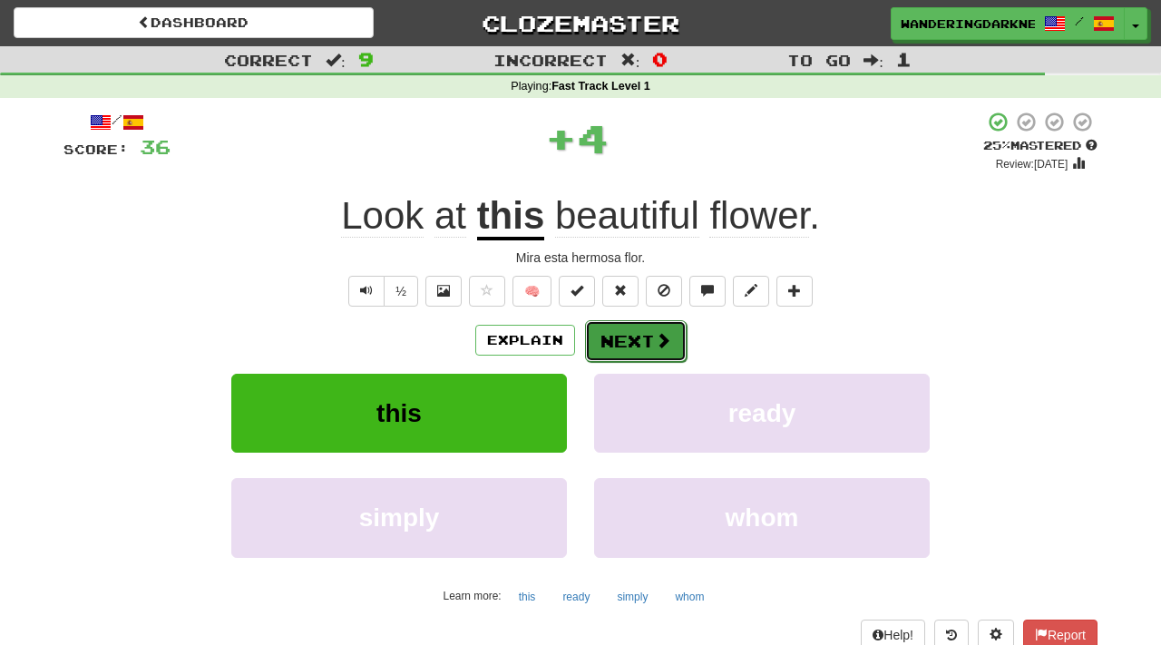
click at [635, 354] on button "Next" at bounding box center [636, 341] width 102 height 42
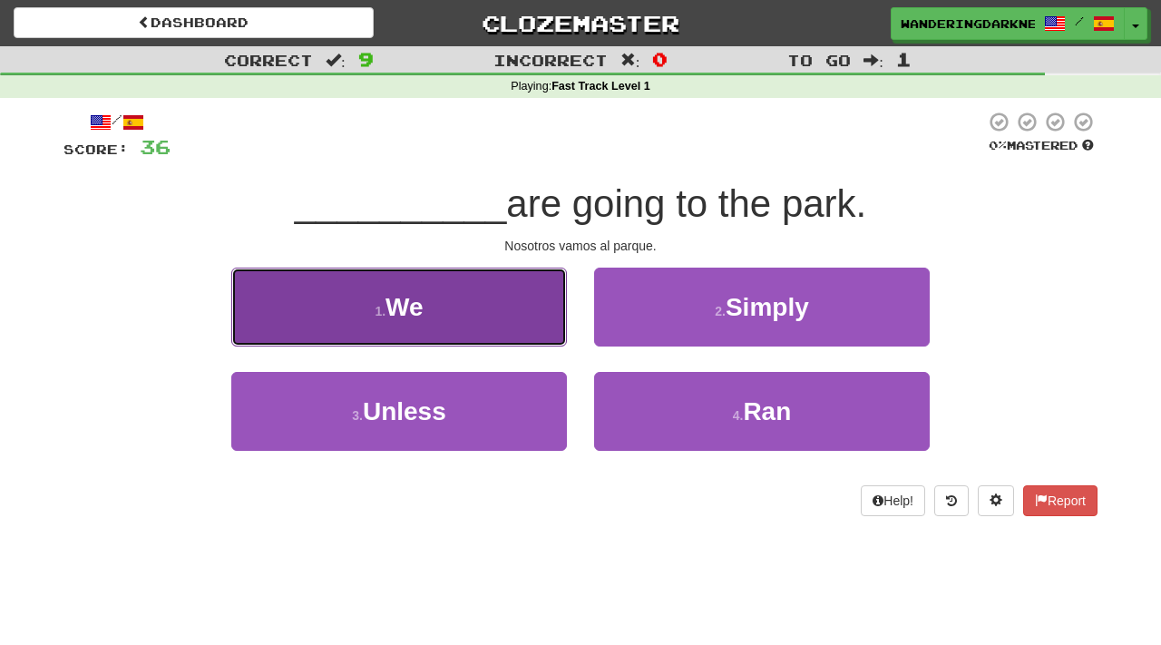
click at [418, 289] on button "1 . We" at bounding box center [399, 307] width 336 height 79
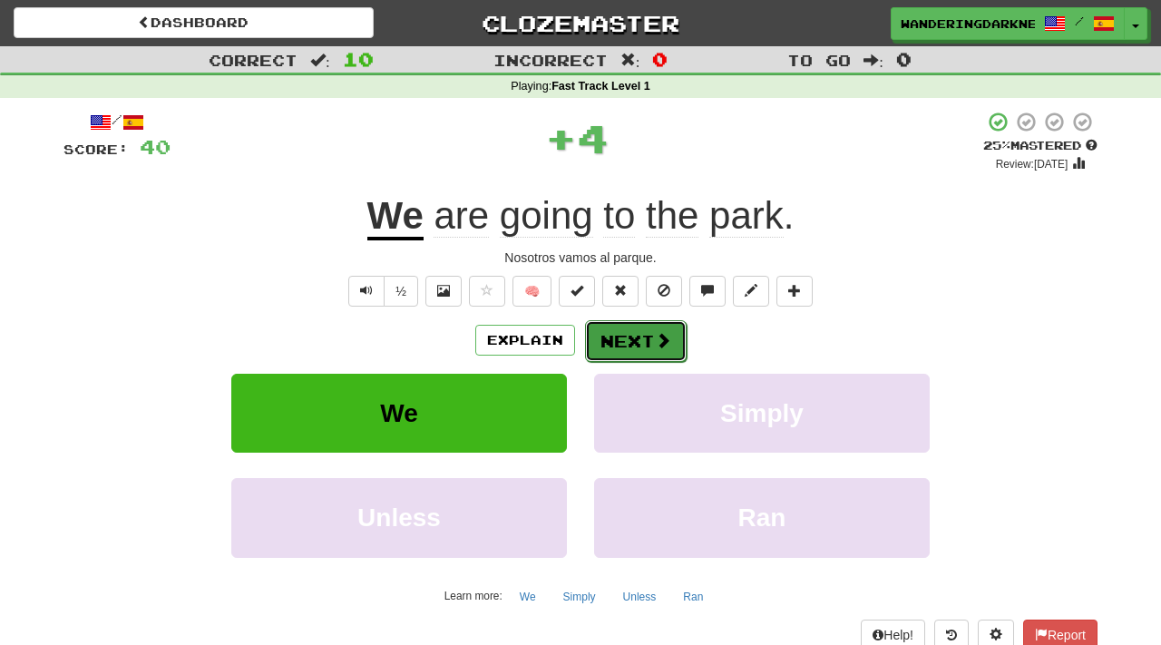
click at [655, 338] on span at bounding box center [663, 340] width 16 height 16
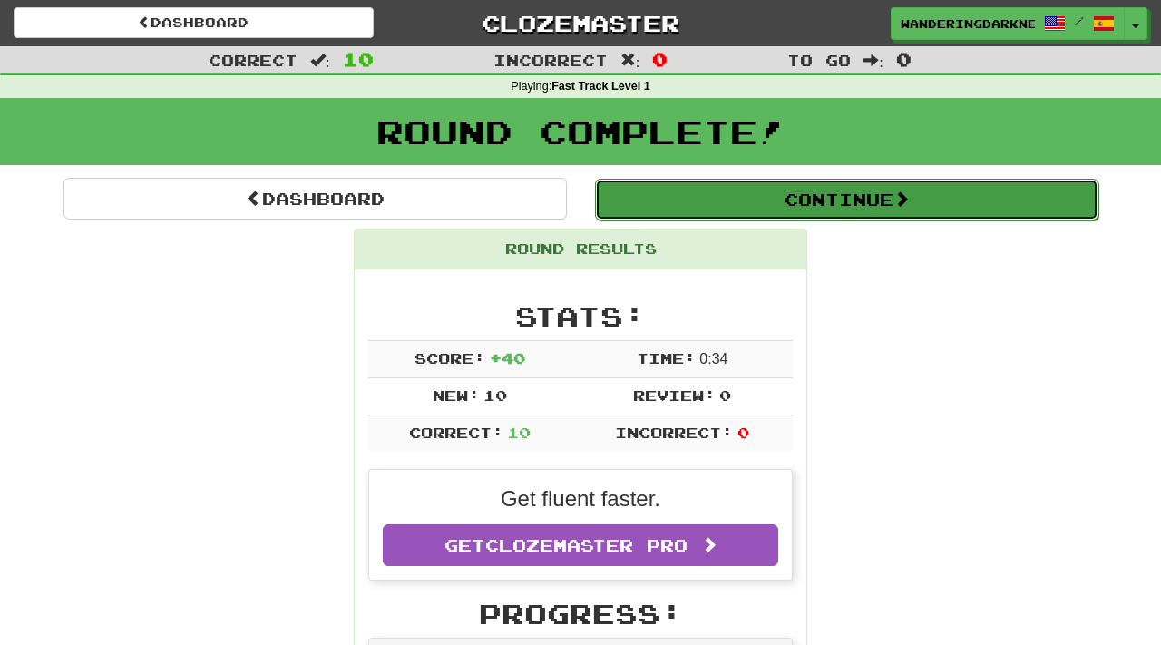
click at [865, 208] on button "Continue" at bounding box center [846, 200] width 503 height 42
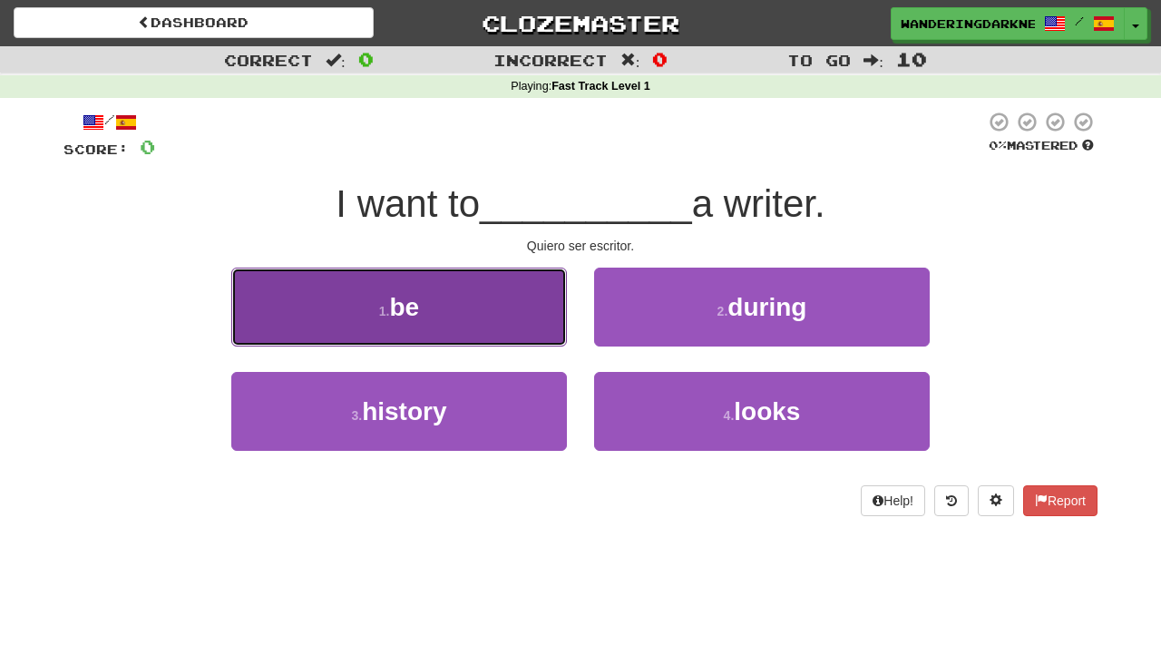
click at [488, 322] on button "1 . be" at bounding box center [399, 307] width 336 height 79
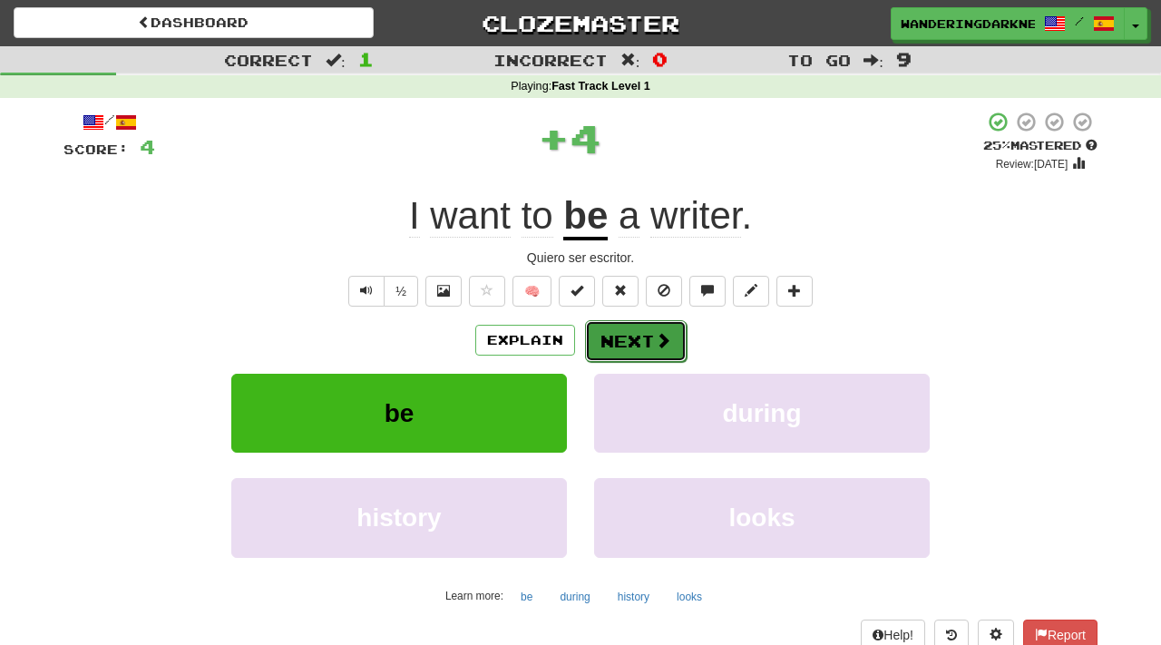
click at [634, 341] on button "Next" at bounding box center [636, 341] width 102 height 42
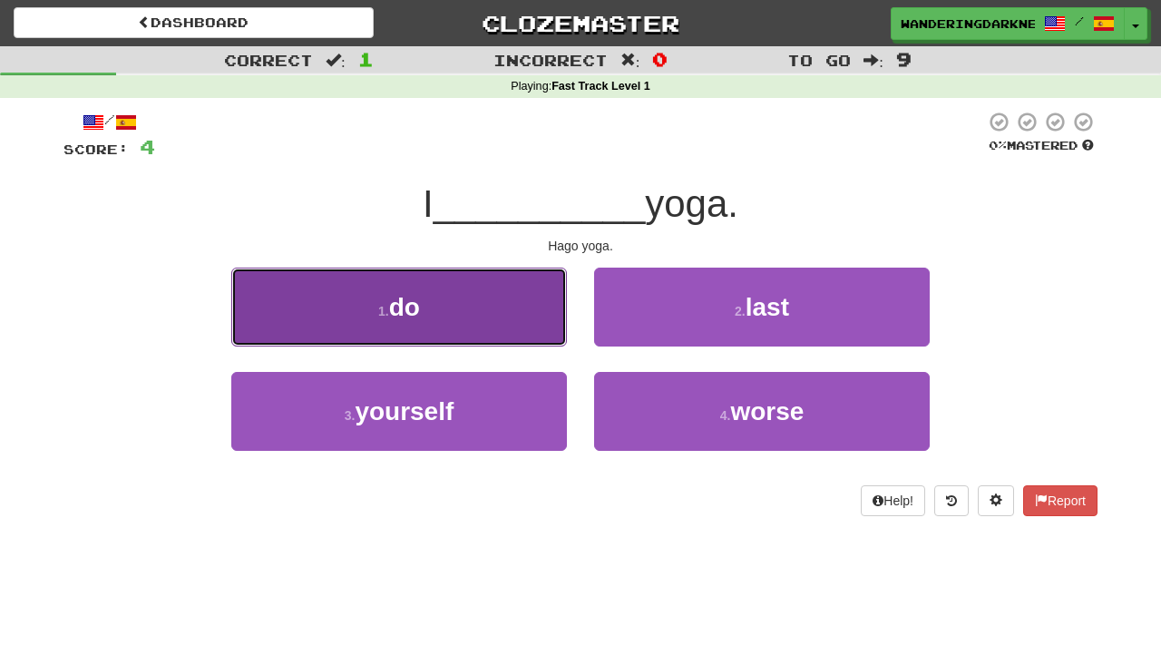
click at [457, 302] on button "1 . do" at bounding box center [399, 307] width 336 height 79
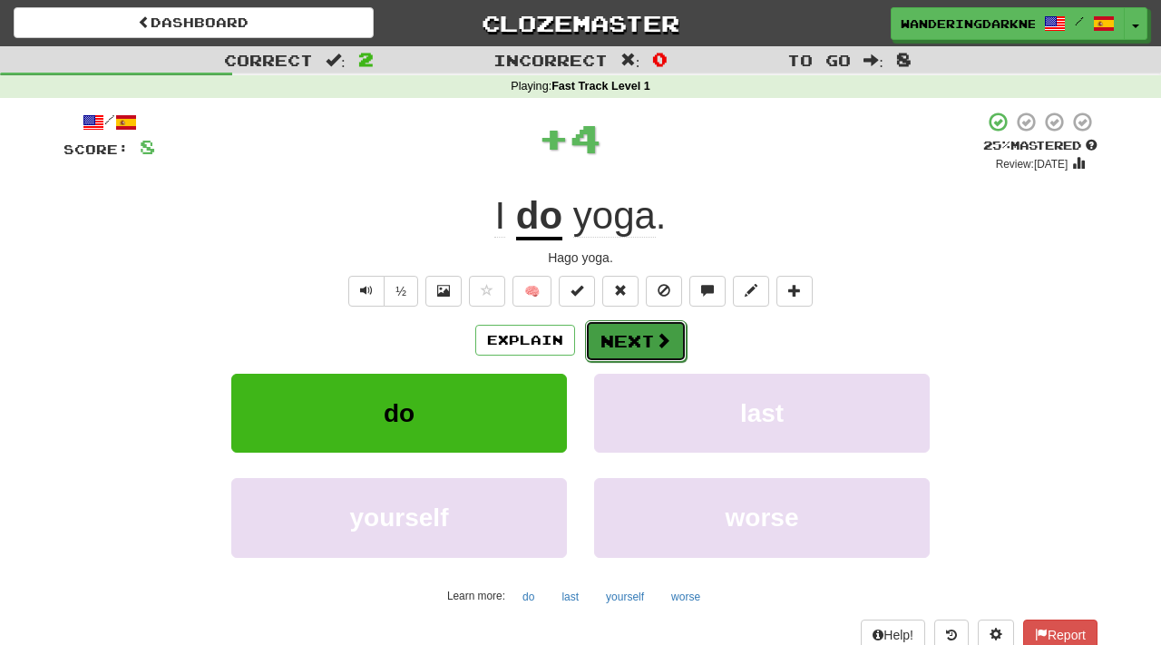
click at [638, 347] on button "Next" at bounding box center [636, 341] width 102 height 42
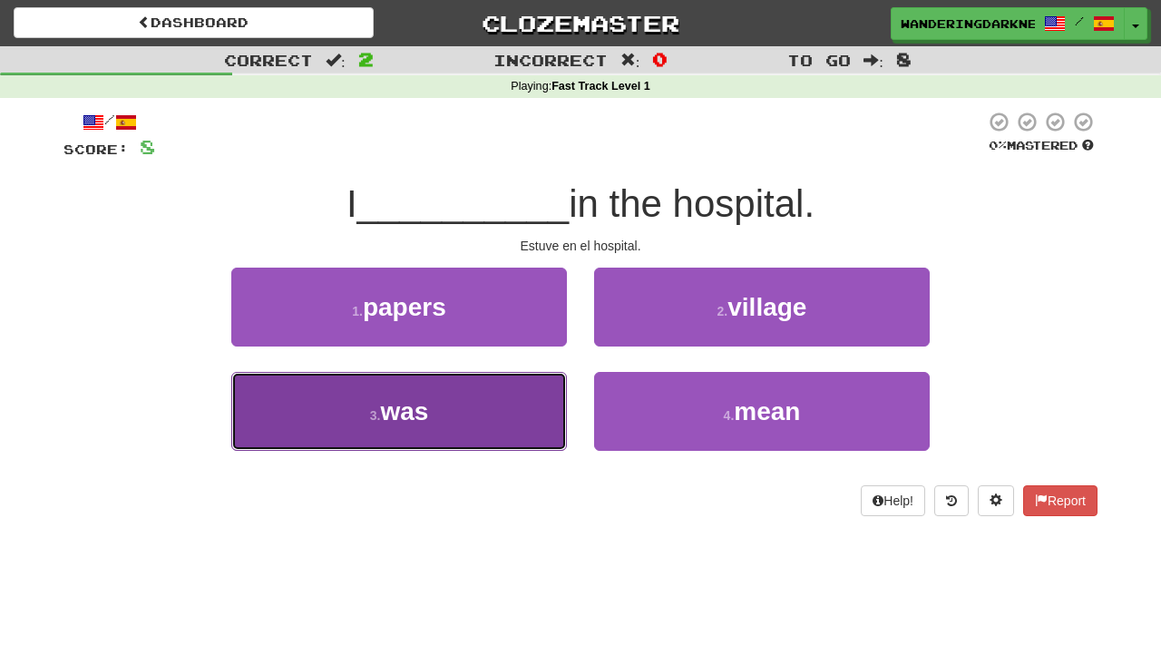
click at [440, 404] on button "3 . was" at bounding box center [399, 411] width 336 height 79
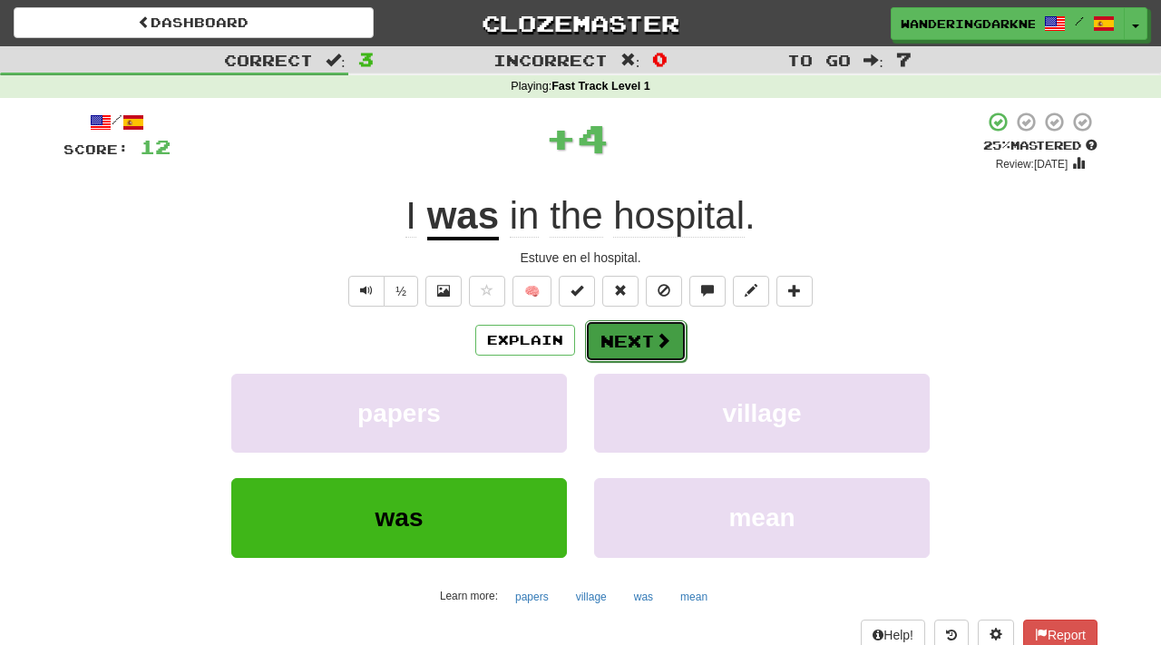
click at [630, 344] on button "Next" at bounding box center [636, 341] width 102 height 42
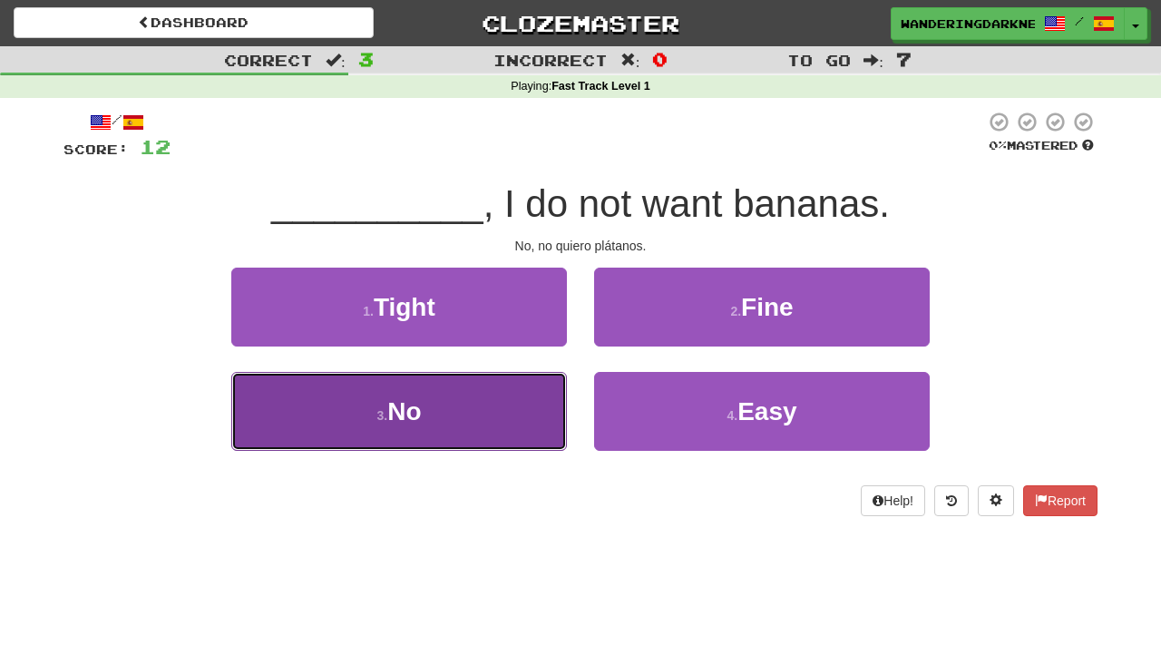
click at [448, 424] on button "3 . No" at bounding box center [399, 411] width 336 height 79
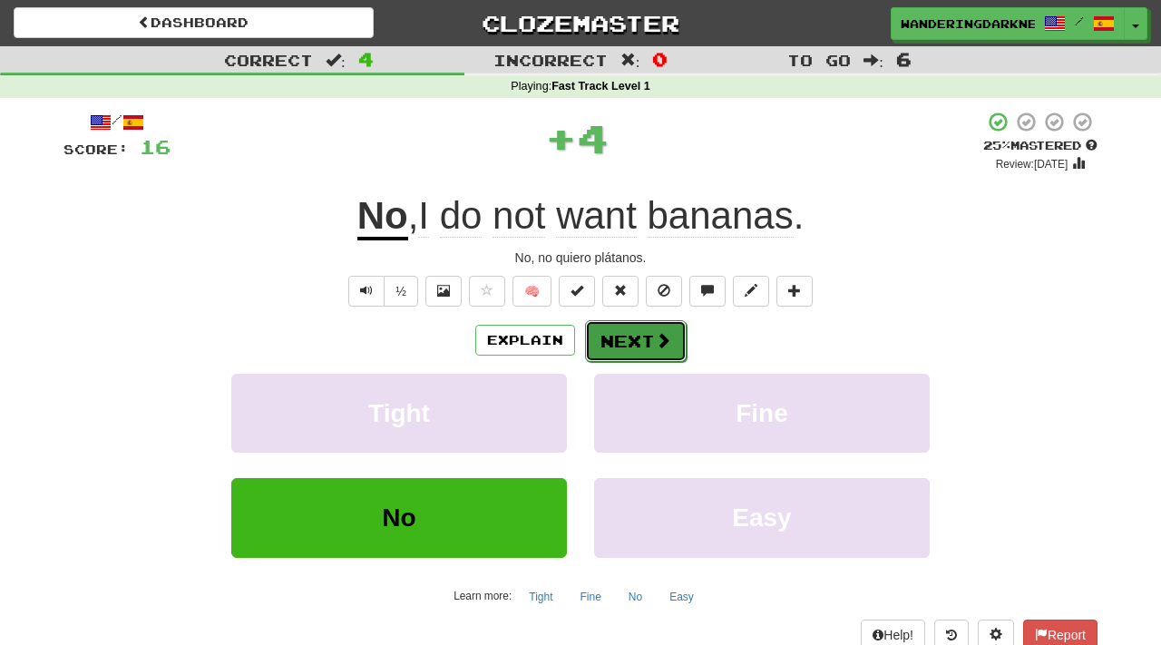
click at [621, 346] on button "Next" at bounding box center [636, 341] width 102 height 42
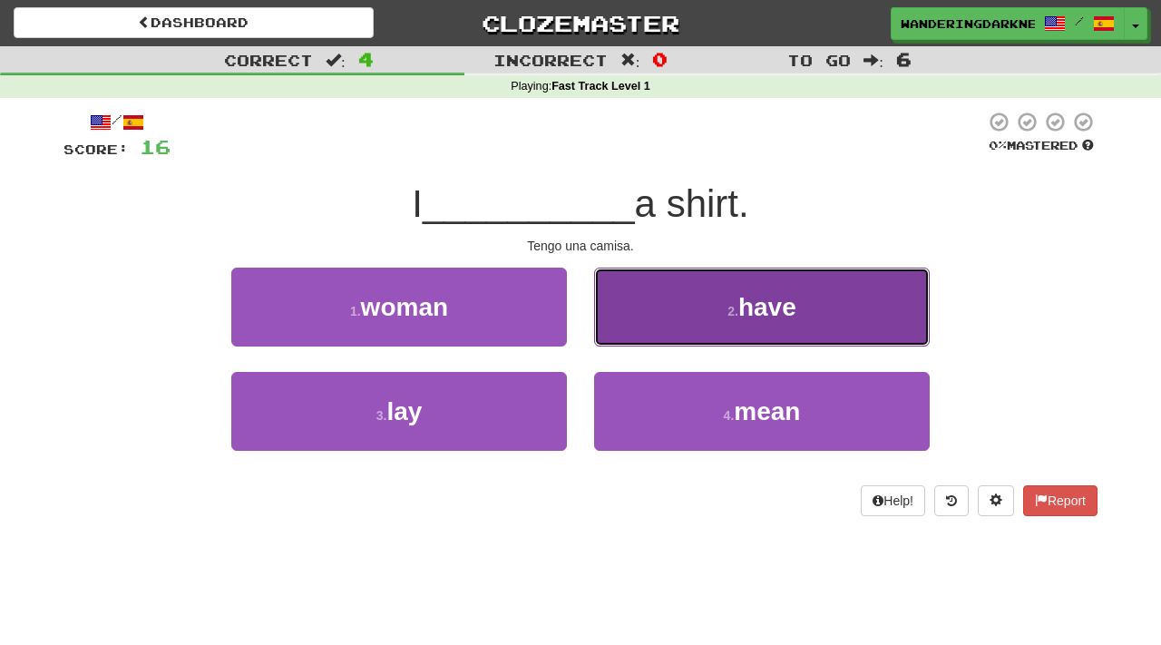
click at [714, 312] on button "2 . have" at bounding box center [762, 307] width 336 height 79
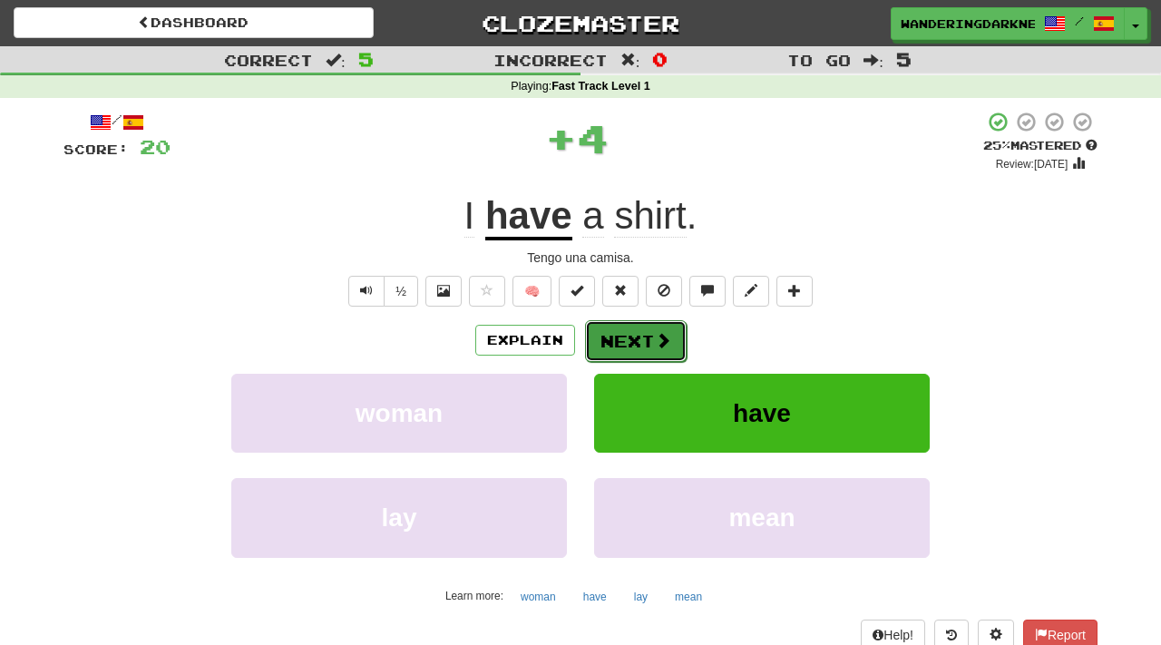
click at [655, 337] on span at bounding box center [663, 340] width 16 height 16
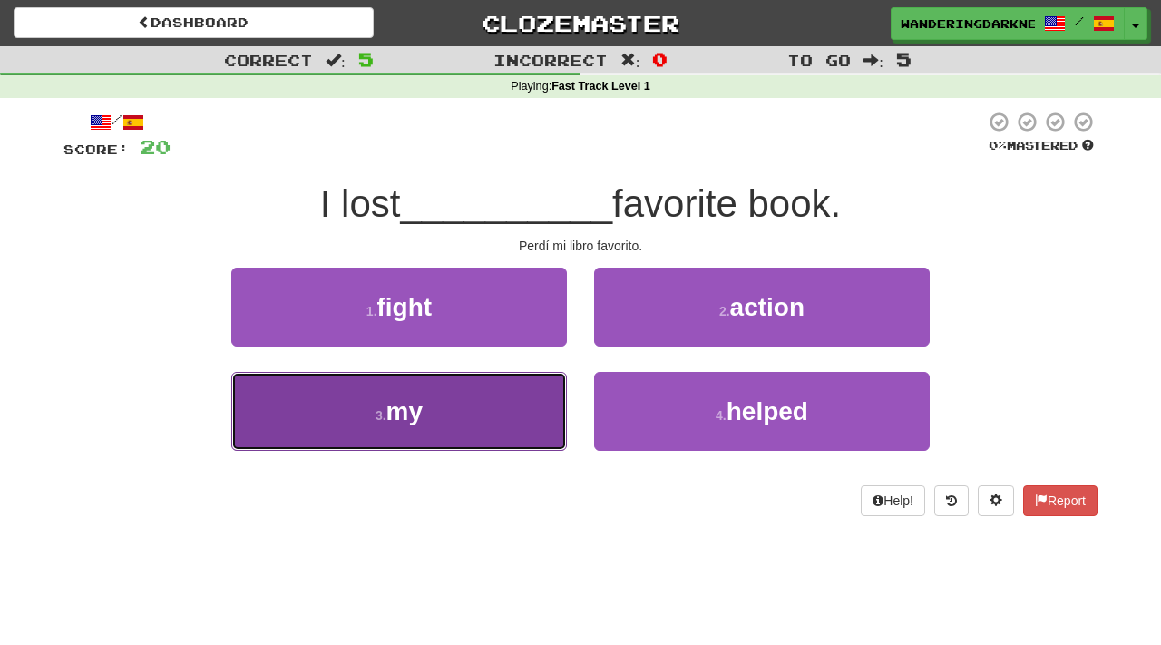
click at [439, 411] on button "3 . my" at bounding box center [399, 411] width 336 height 79
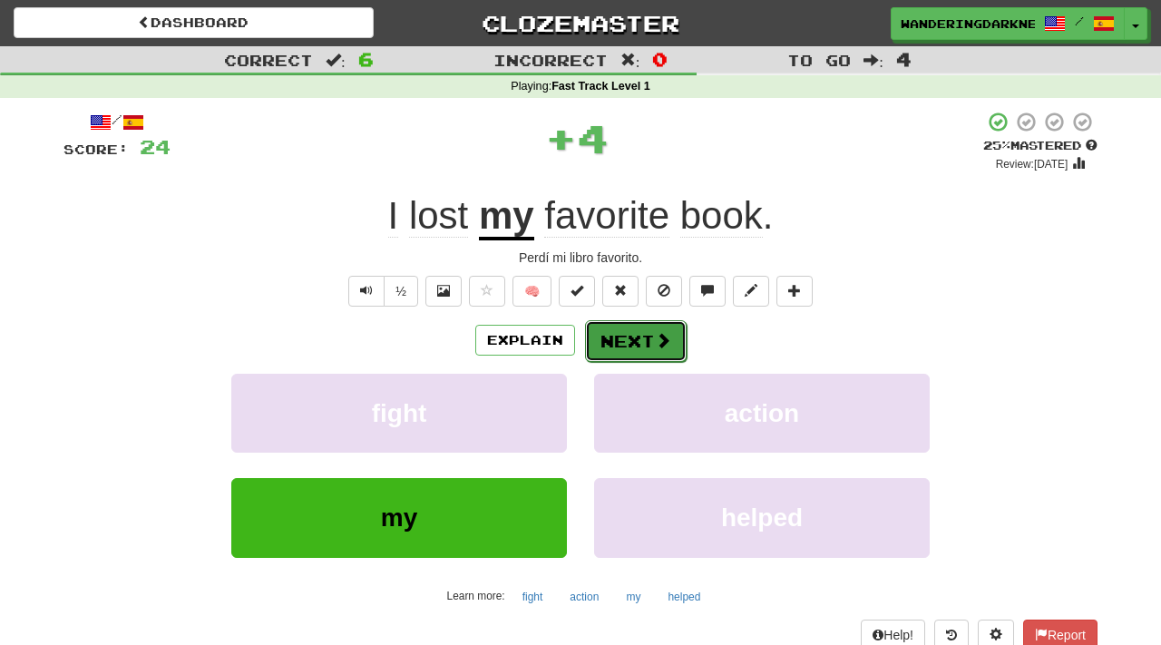
click at [625, 338] on button "Next" at bounding box center [636, 341] width 102 height 42
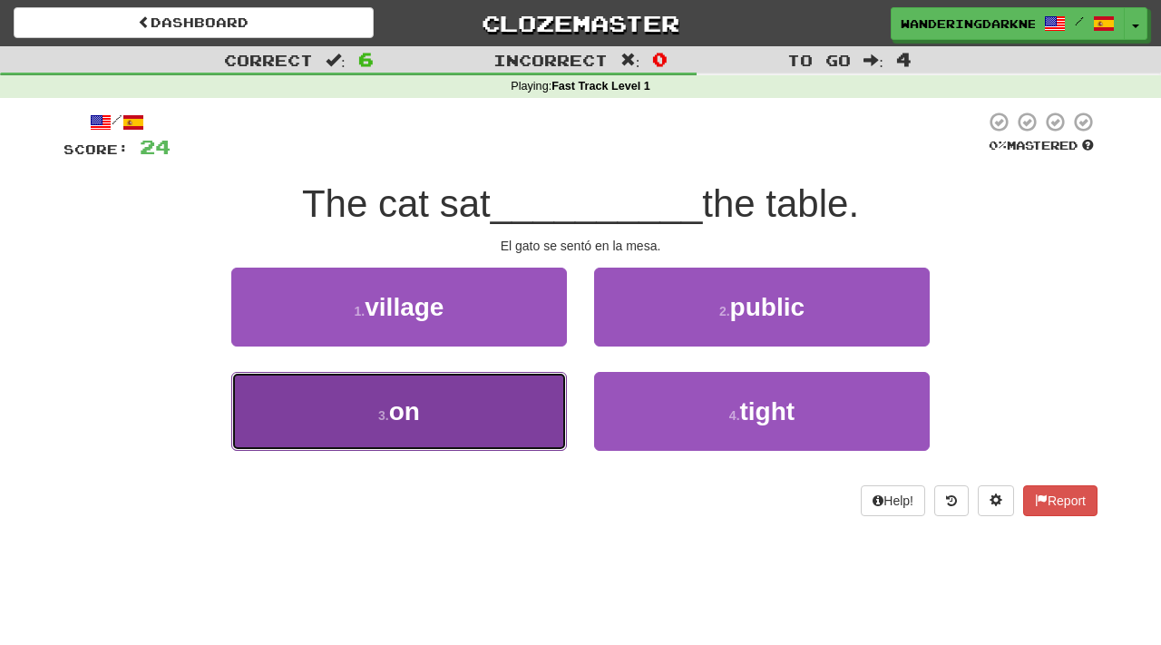
click at [456, 397] on button "3 . on" at bounding box center [399, 411] width 336 height 79
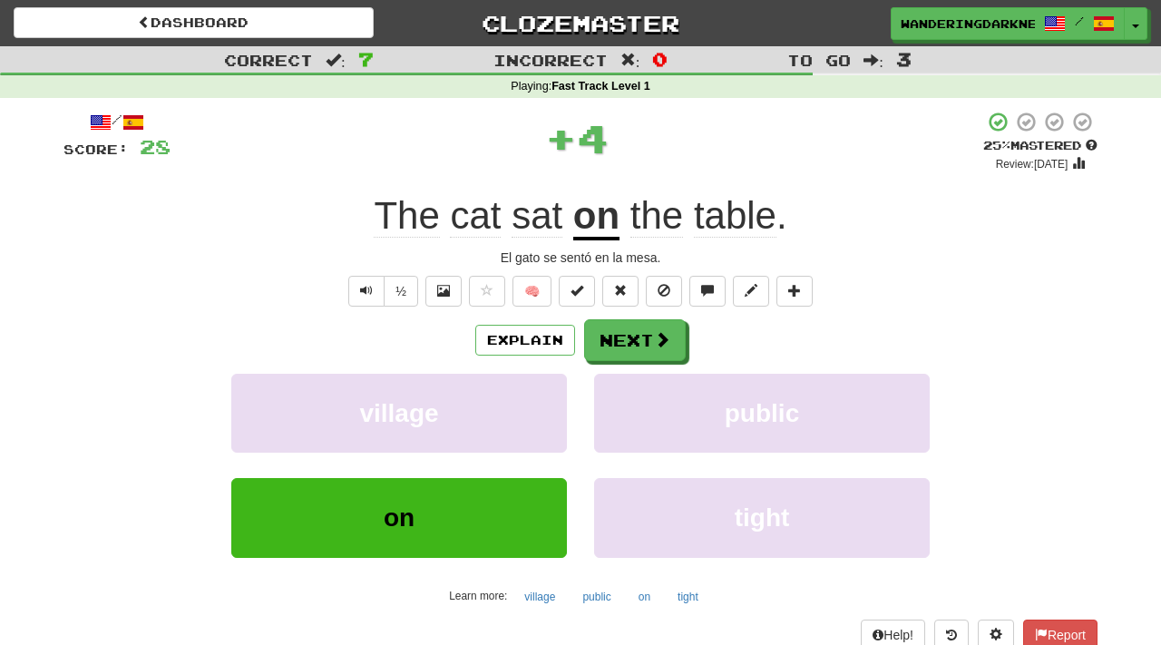
click at [538, 221] on span "sat" at bounding box center [537, 216] width 51 height 44
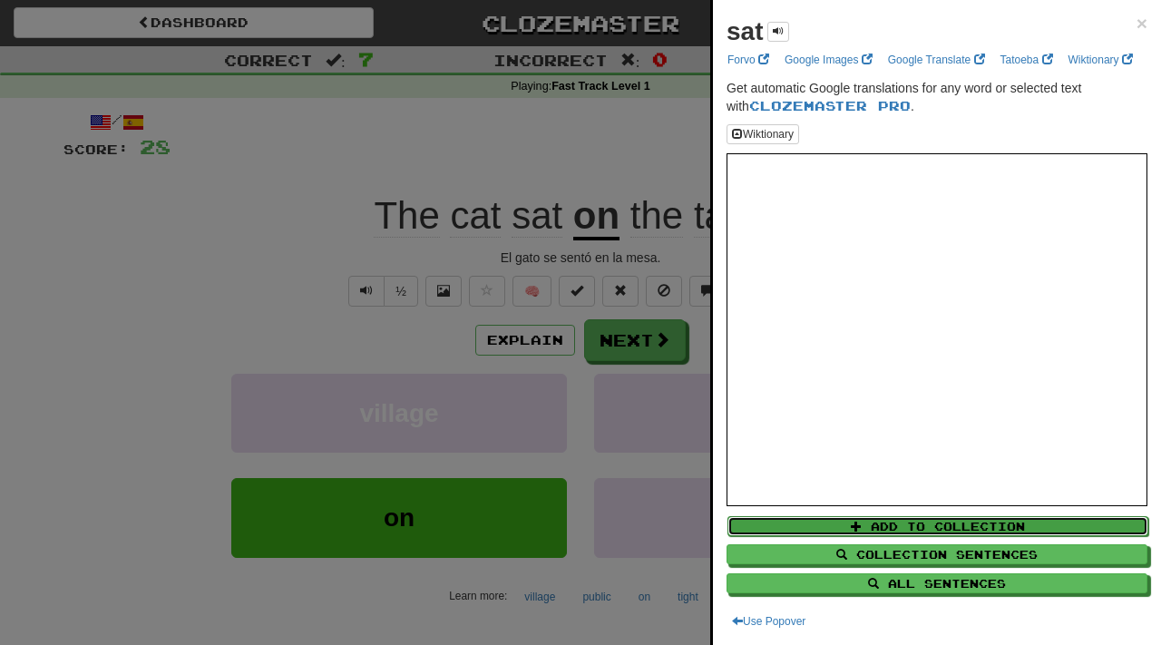
click at [912, 521] on button "Add to Collection" at bounding box center [937, 526] width 421 height 20
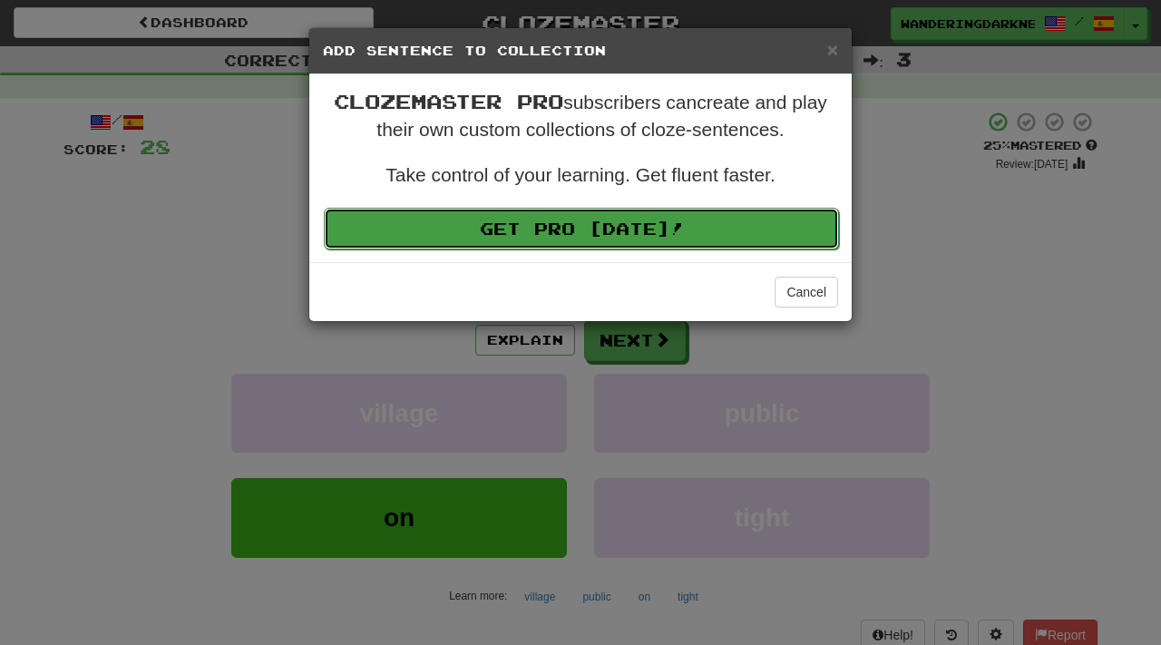
click at [699, 222] on link "Get Pro Today!" at bounding box center [581, 229] width 515 height 42
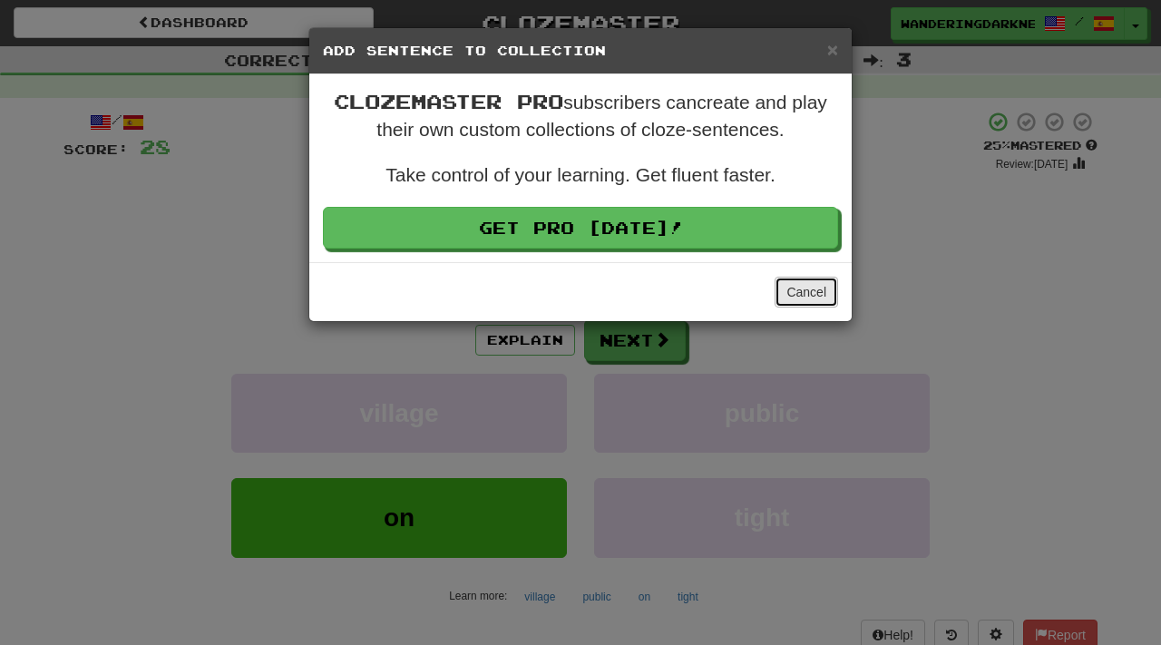
click at [812, 288] on button "Cancel" at bounding box center [806, 292] width 63 height 31
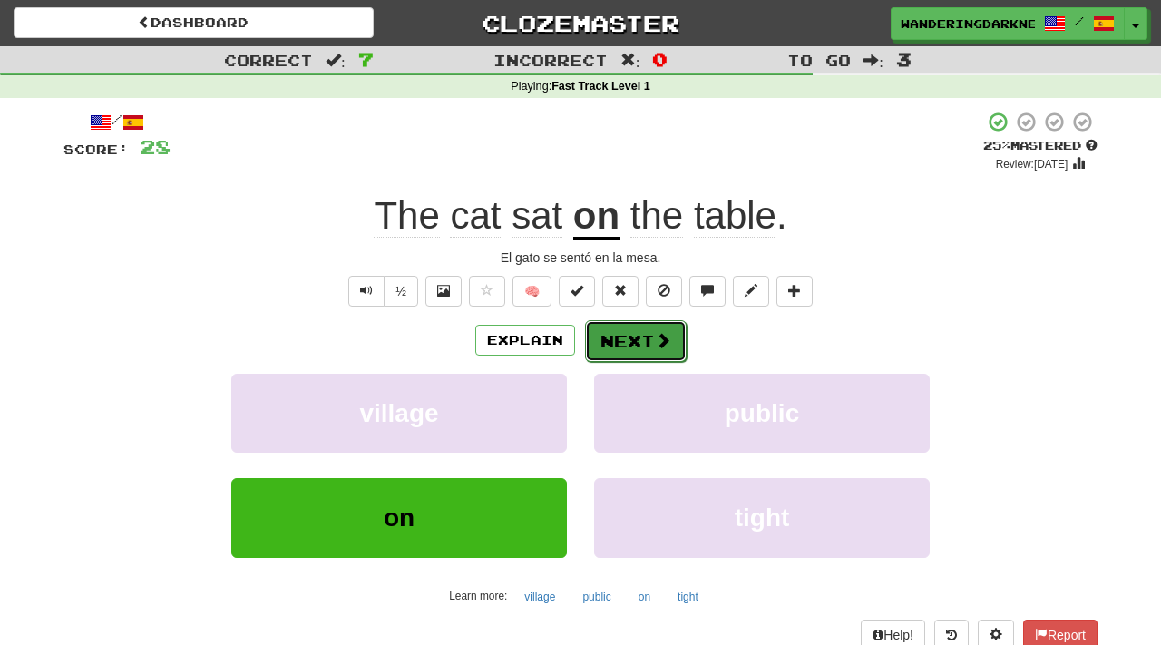
click at [627, 330] on button "Next" at bounding box center [636, 341] width 102 height 42
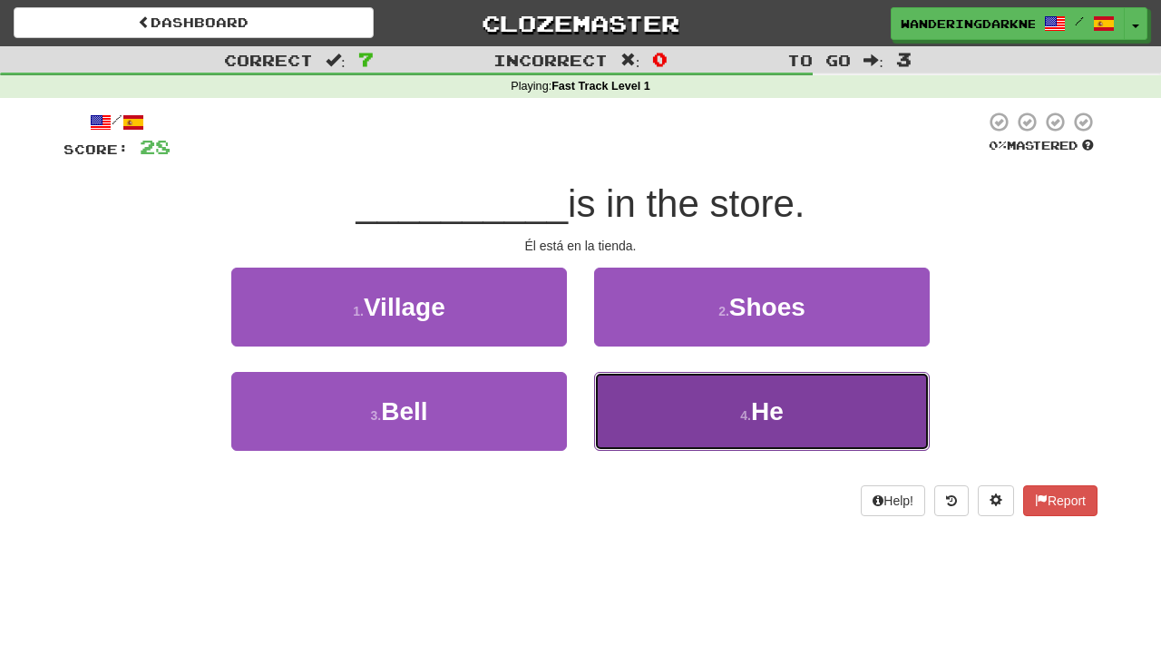
click at [701, 424] on button "4 . He" at bounding box center [762, 411] width 336 height 79
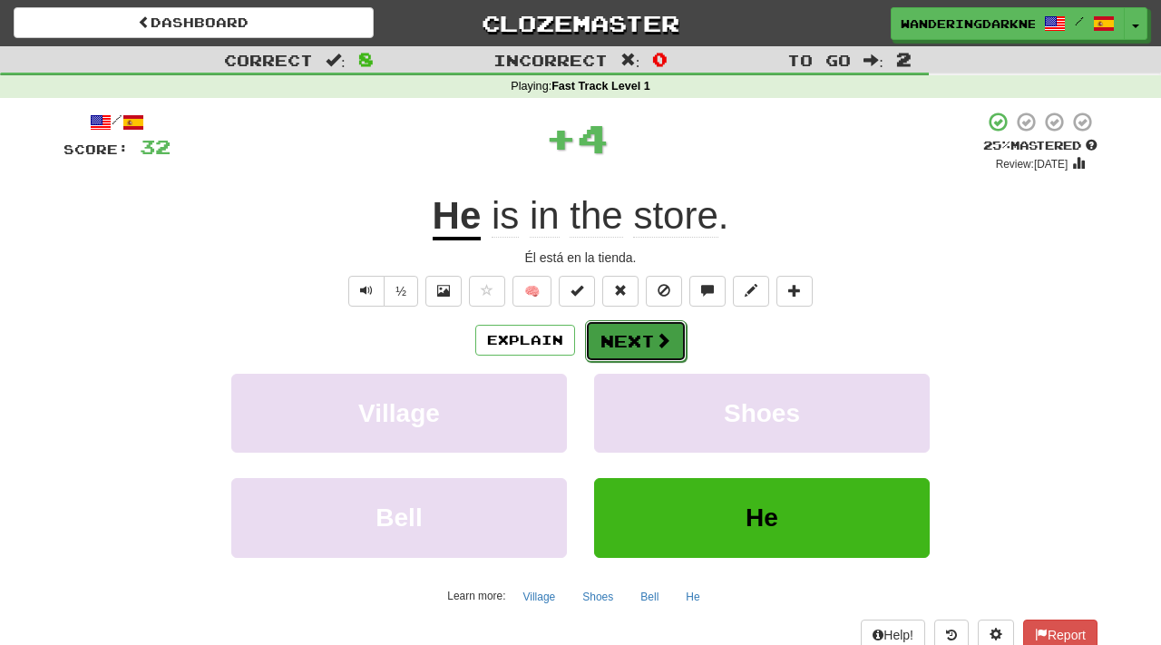
click at [639, 337] on button "Next" at bounding box center [636, 341] width 102 height 42
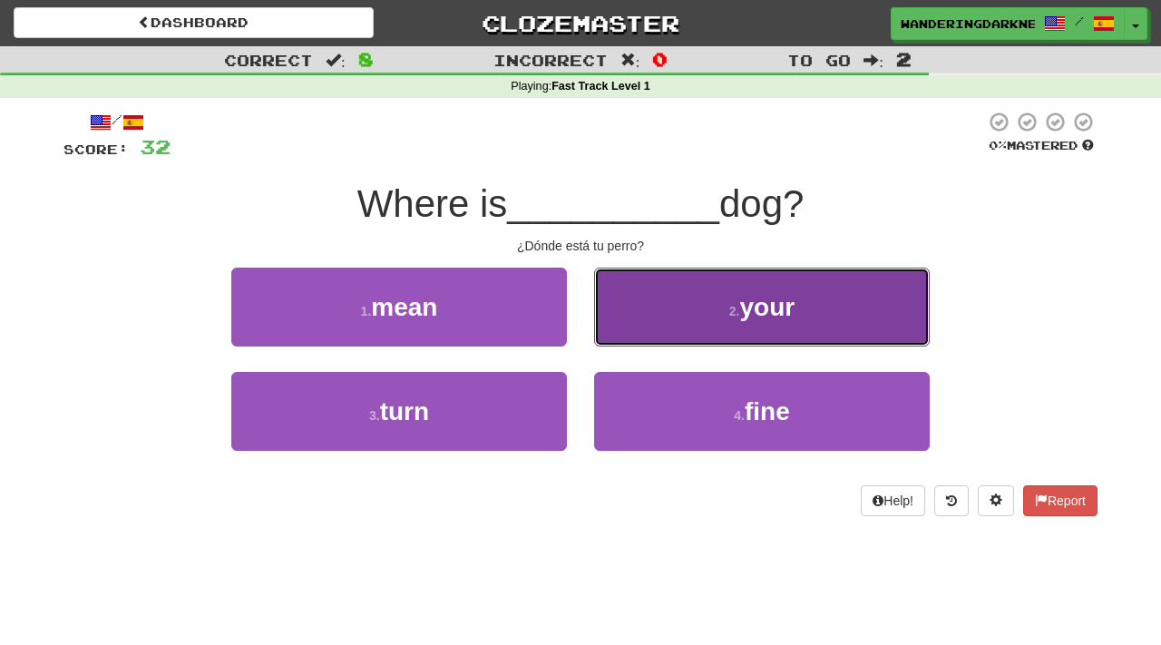
click at [690, 310] on button "2 . your" at bounding box center [762, 307] width 336 height 79
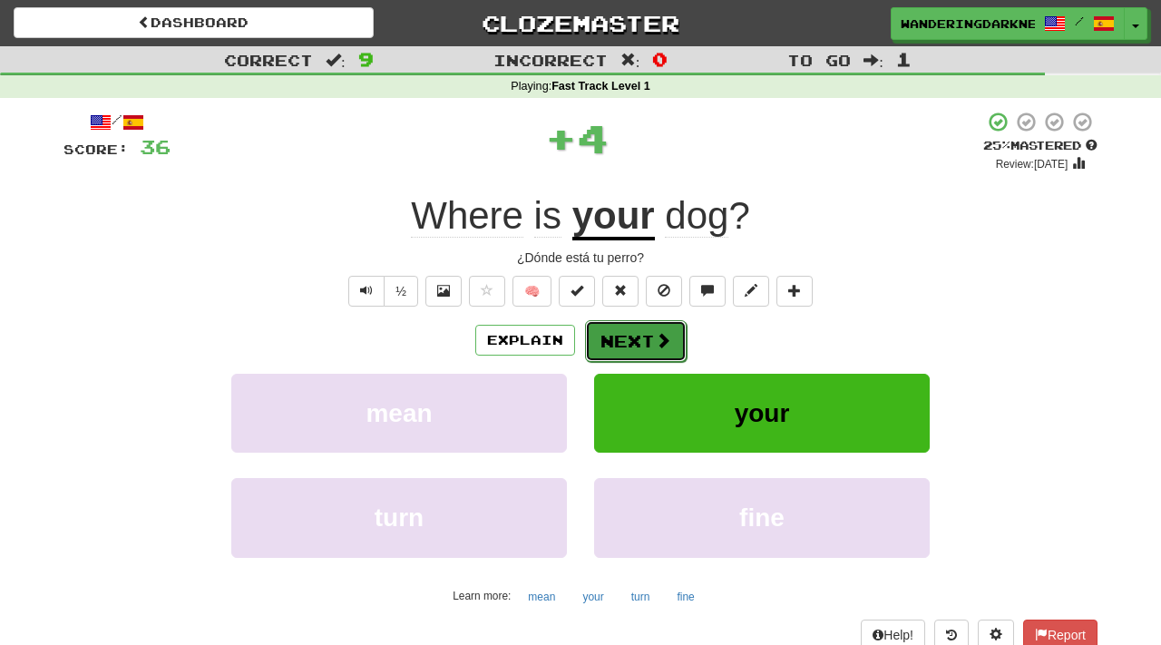
click at [634, 333] on button "Next" at bounding box center [636, 341] width 102 height 42
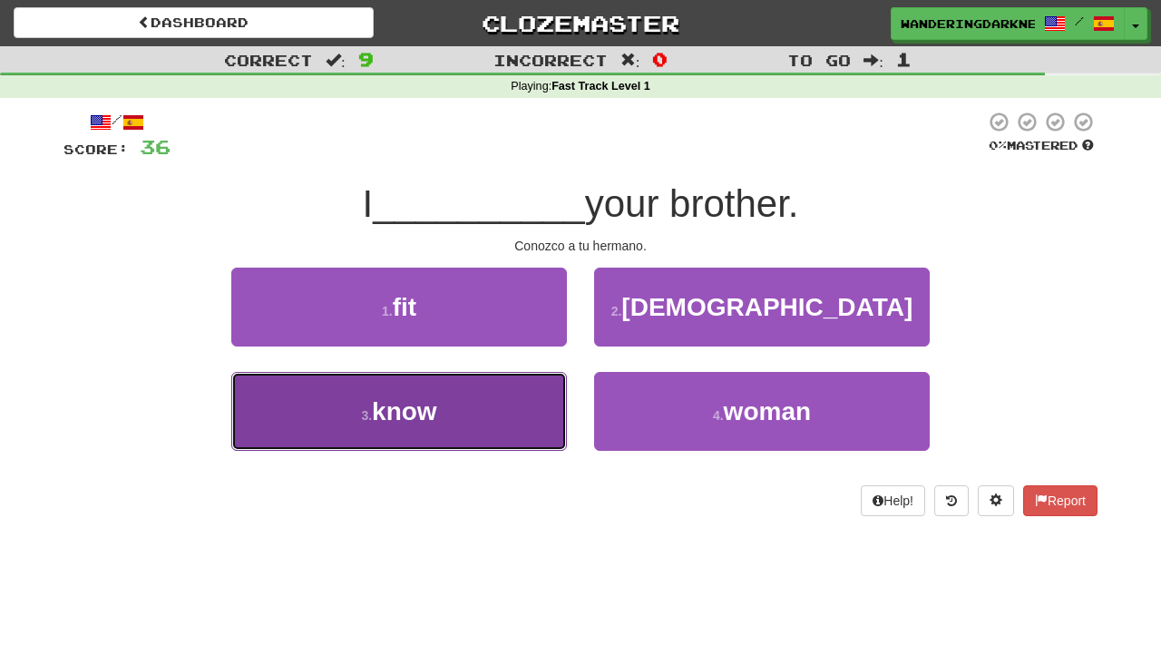
click at [447, 396] on button "3 . know" at bounding box center [399, 411] width 336 height 79
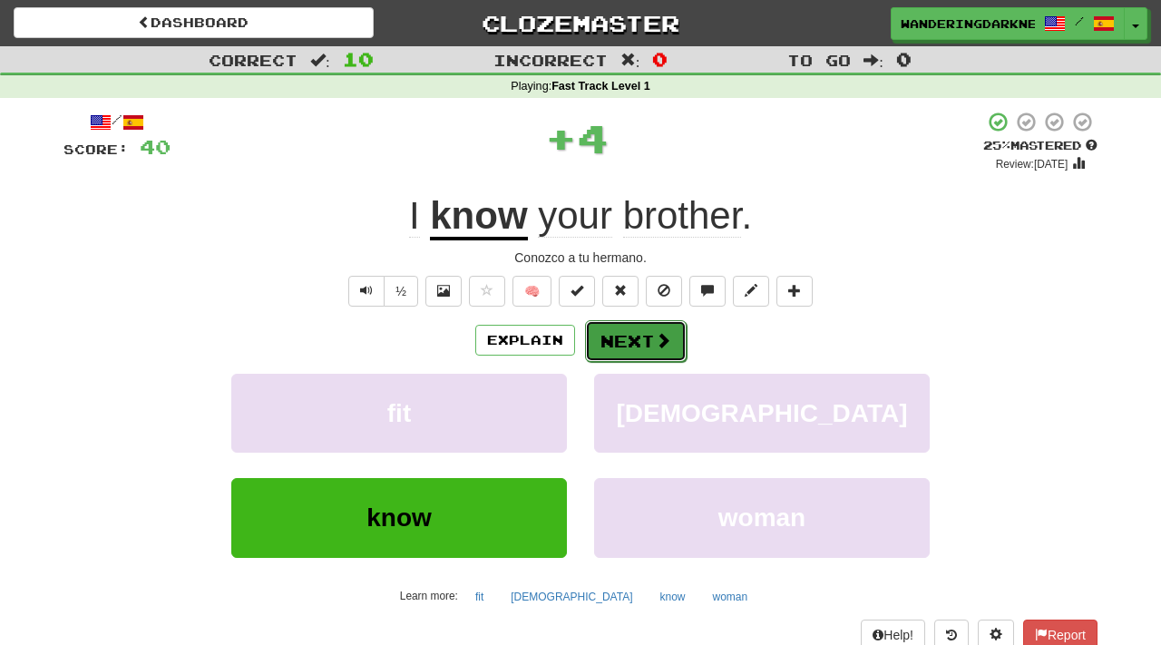
click at [639, 332] on button "Next" at bounding box center [636, 341] width 102 height 42
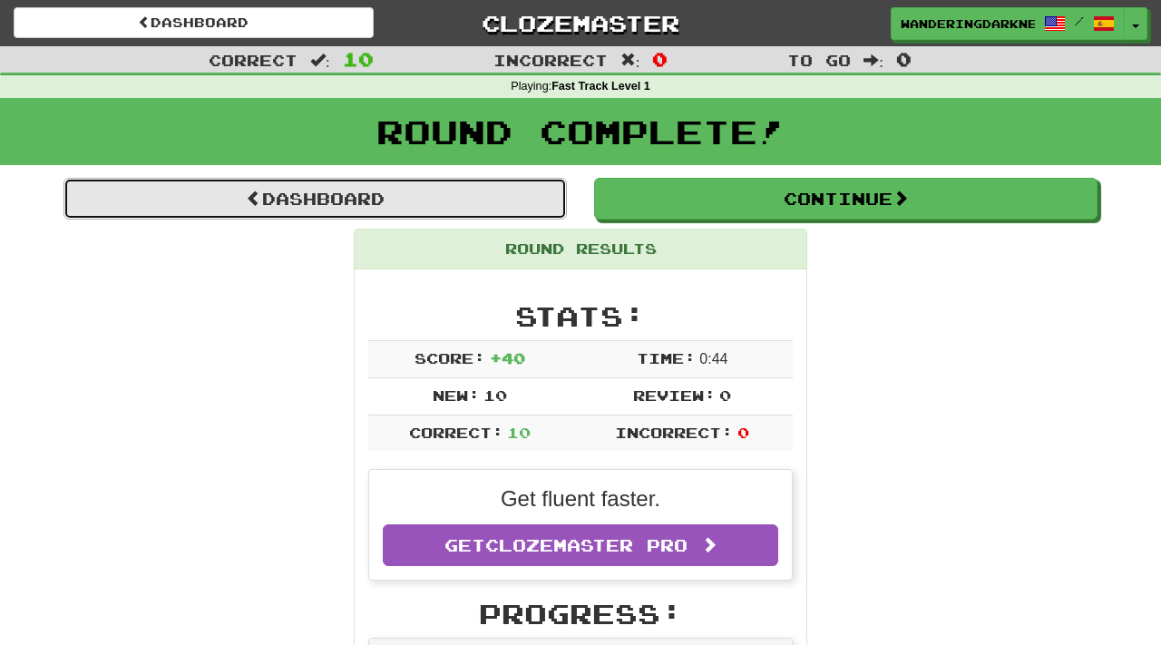
click at [438, 194] on link "Dashboard" at bounding box center [314, 199] width 503 height 42
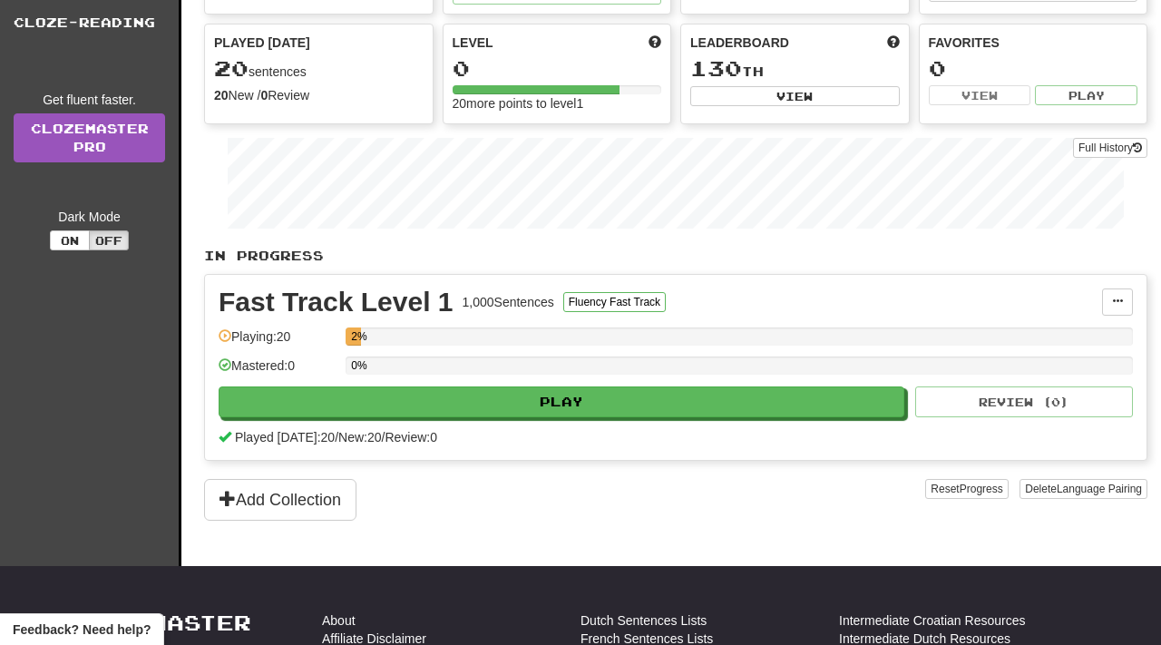
scroll to position [186, 0]
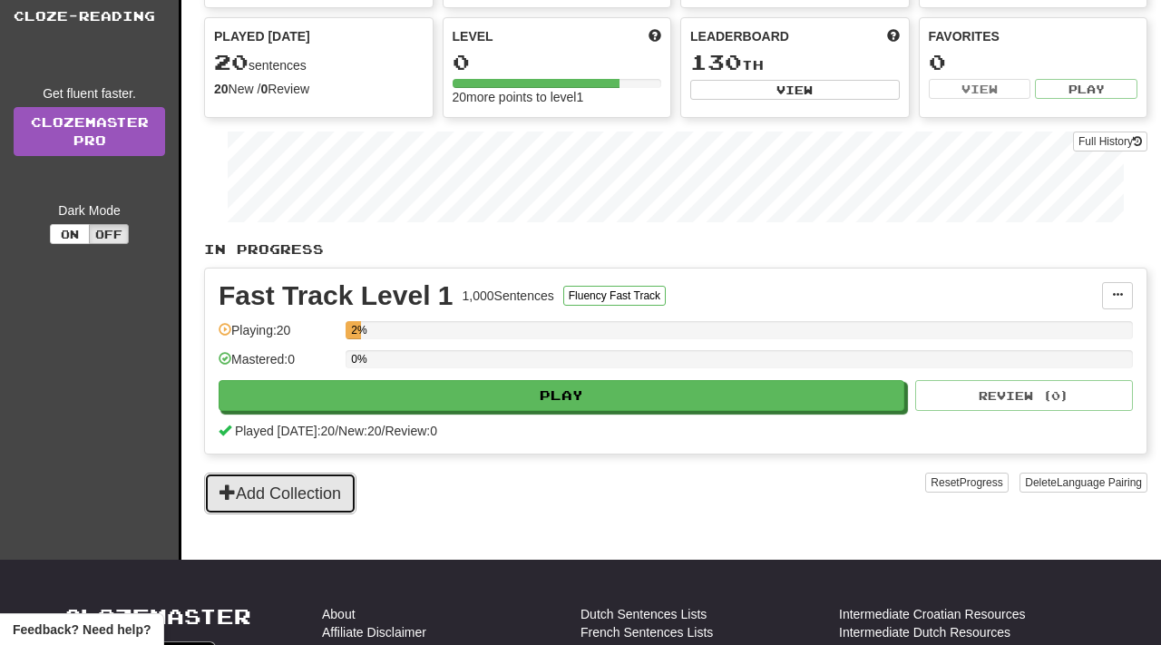
click at [346, 480] on button "Add Collection" at bounding box center [280, 494] width 152 height 42
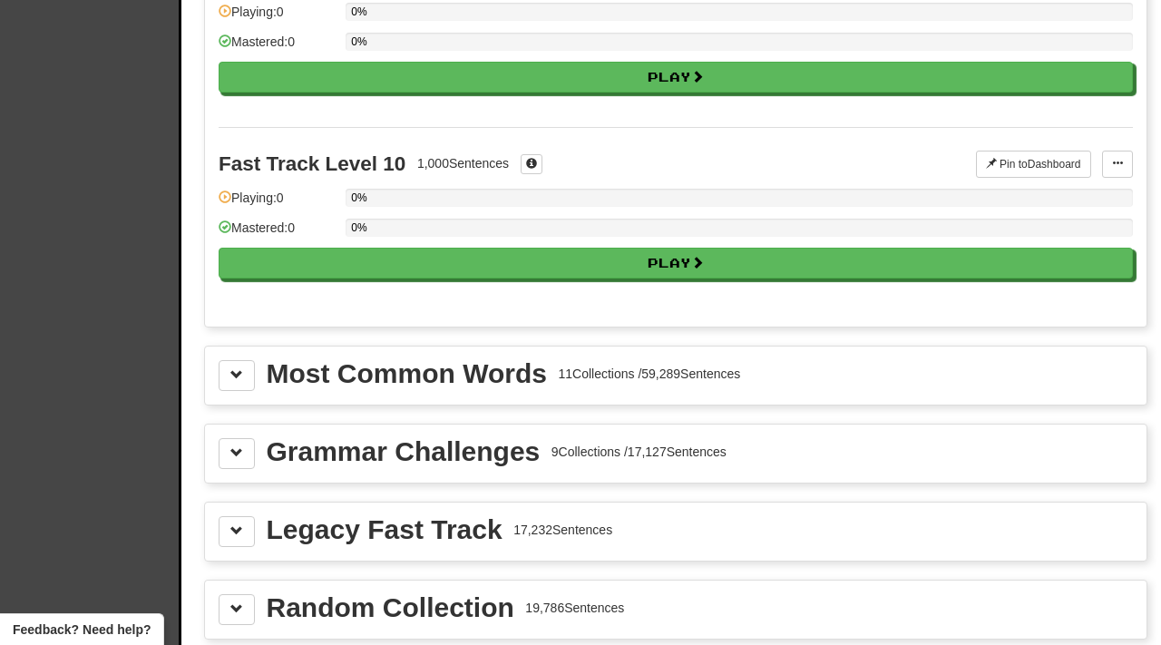
scroll to position [1757, 0]
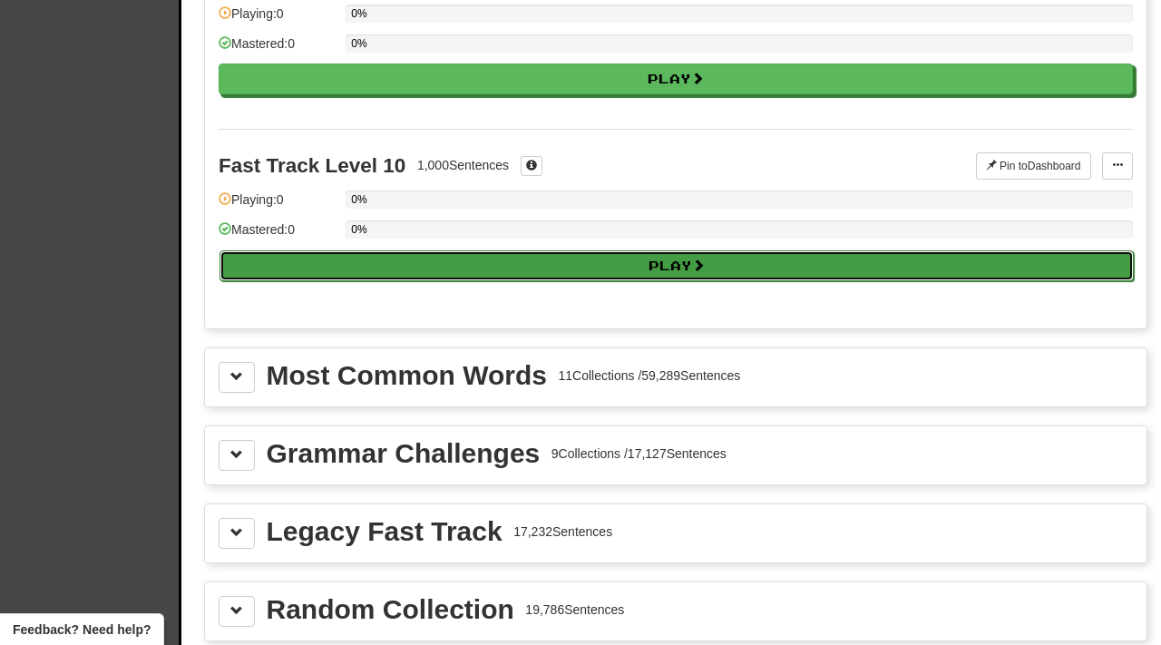
click at [525, 263] on button "Play" at bounding box center [676, 265] width 914 height 31
select select "**"
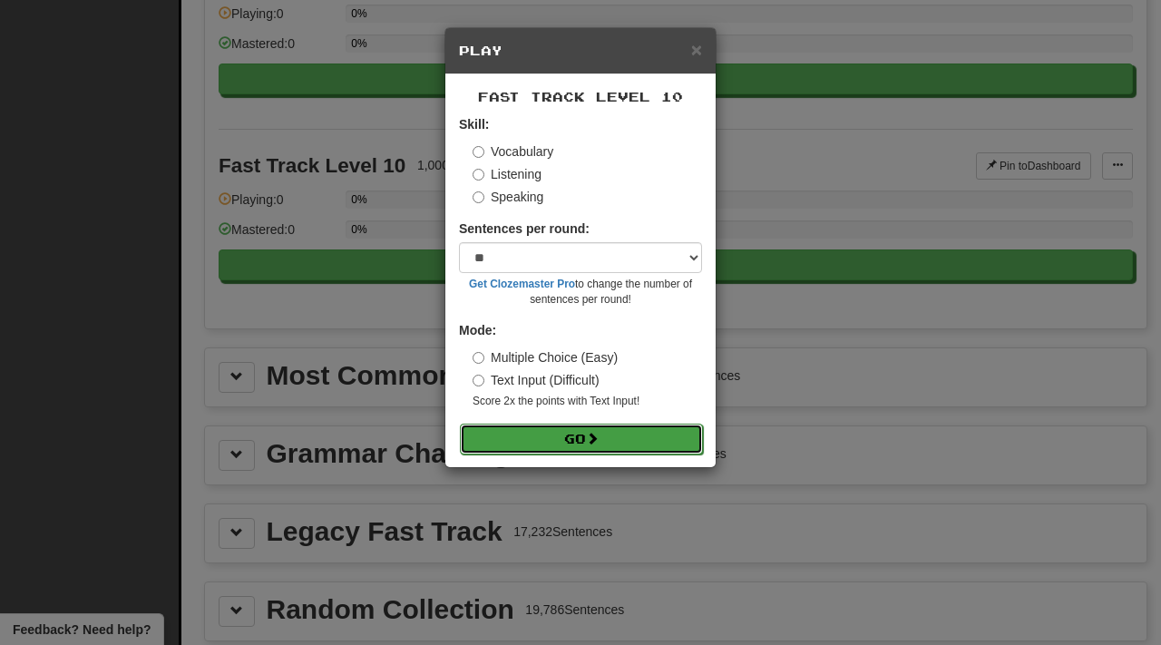
click at [599, 437] on span at bounding box center [592, 438] width 13 height 13
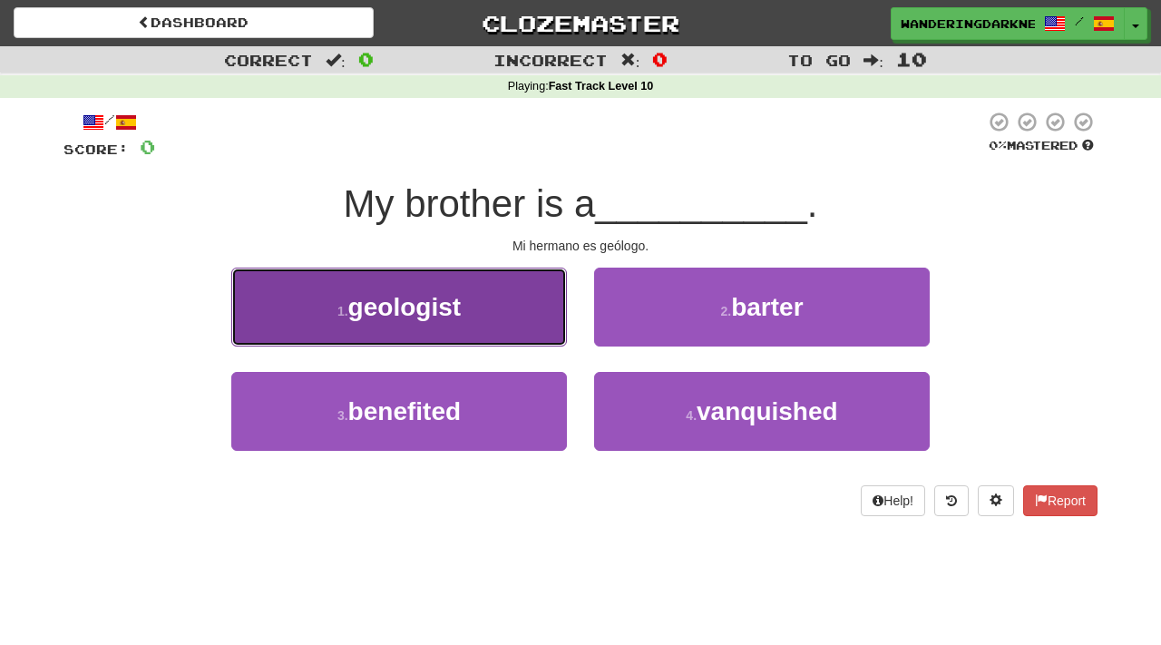
click at [423, 310] on span "geologist" at bounding box center [404, 307] width 112 height 28
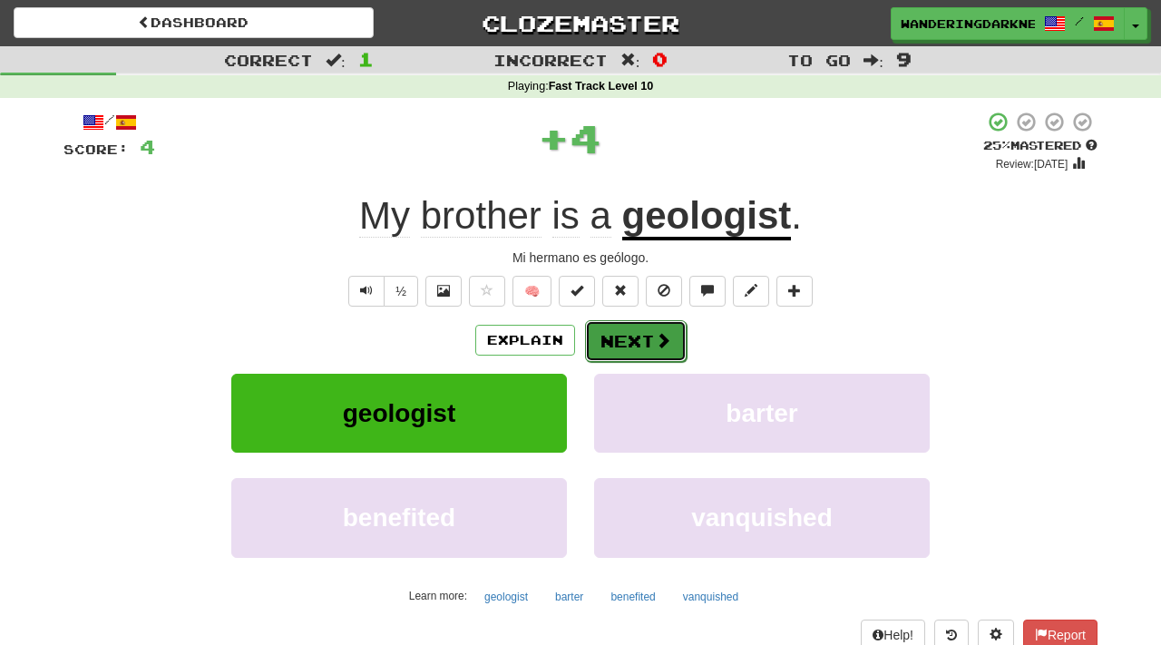
click at [658, 344] on span at bounding box center [663, 340] width 16 height 16
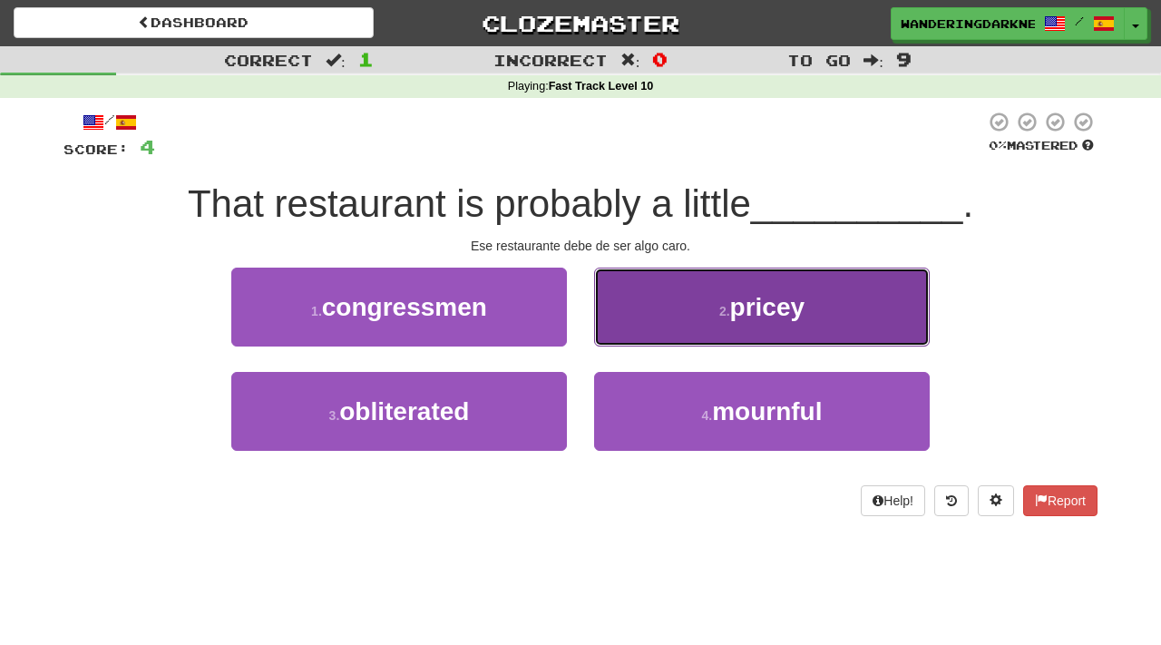
click at [726, 306] on small "2 ." at bounding box center [724, 311] width 11 height 15
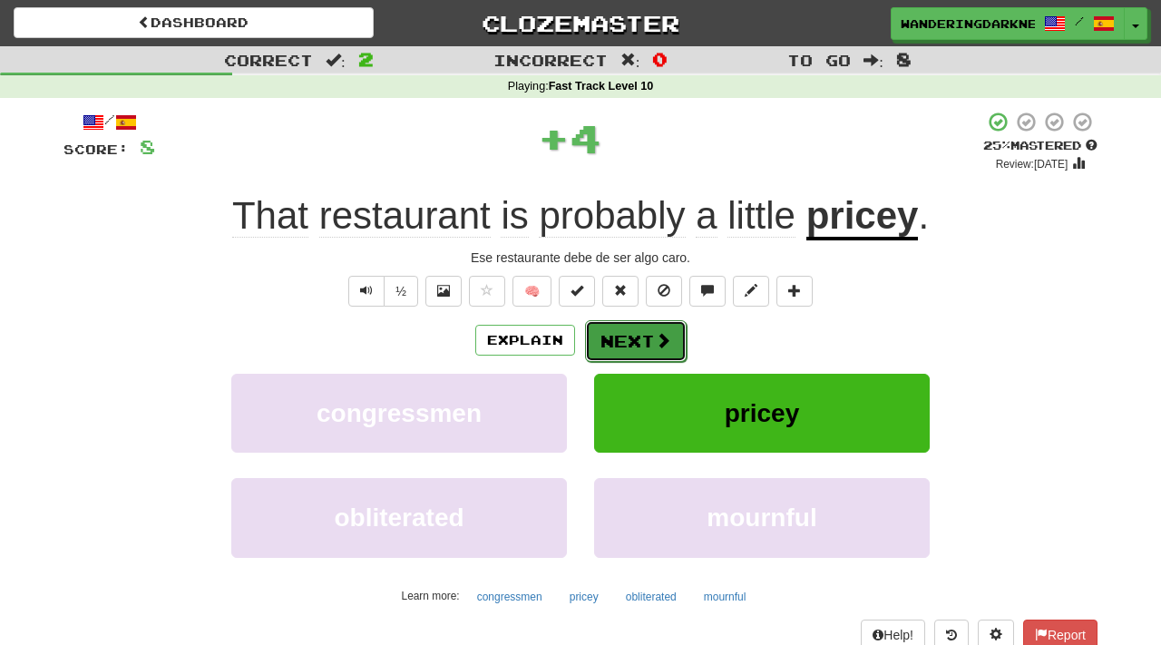
click at [650, 341] on button "Next" at bounding box center [636, 341] width 102 height 42
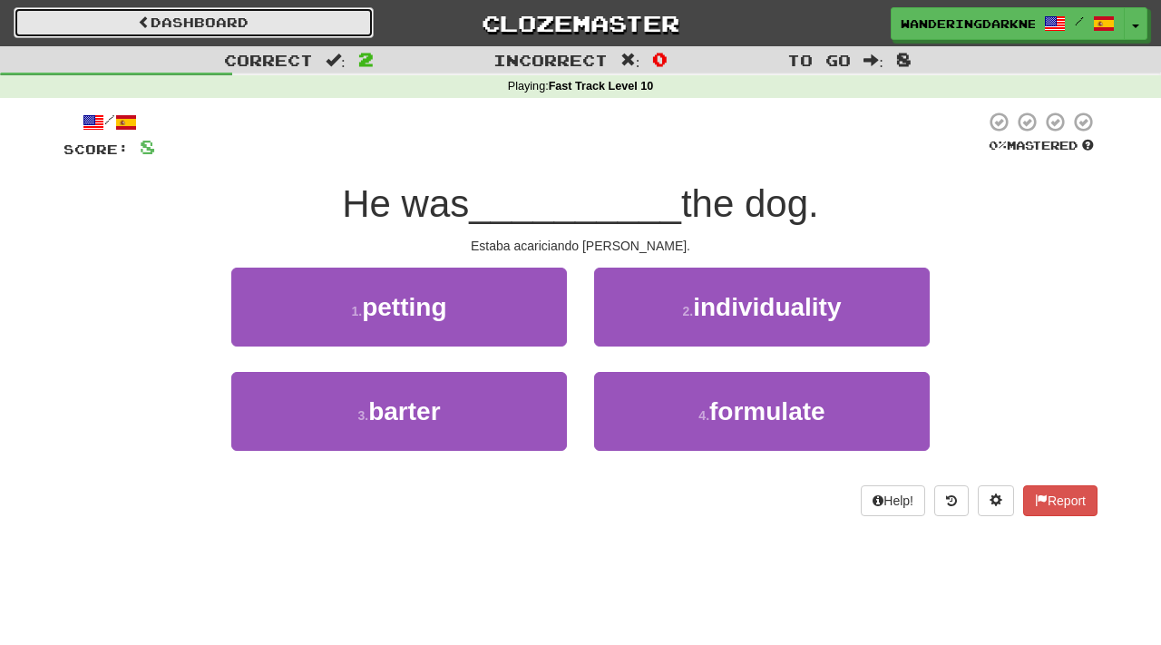
click at [147, 22] on link "Dashboard" at bounding box center [194, 22] width 360 height 31
